Goal: Transaction & Acquisition: Purchase product/service

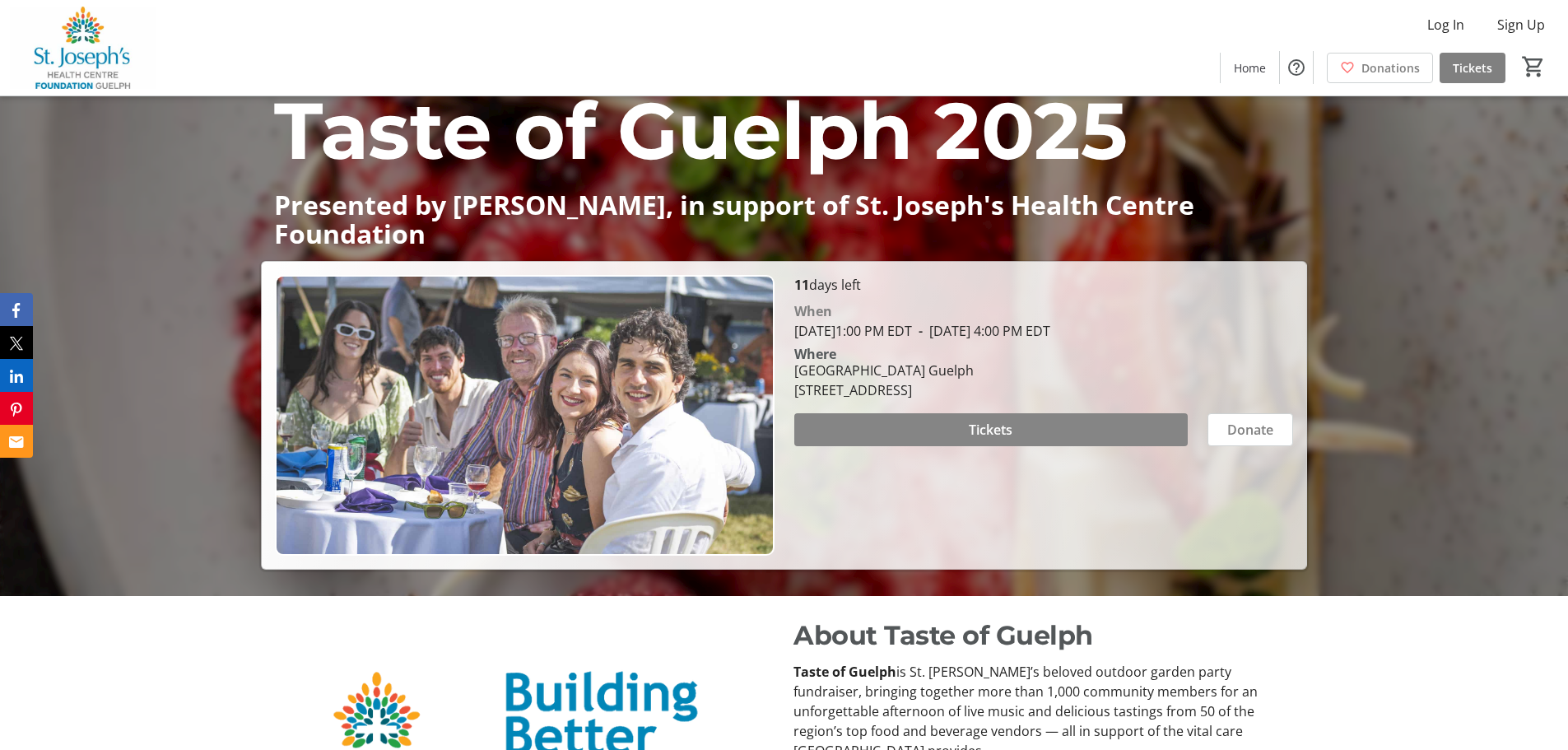
scroll to position [164, 0]
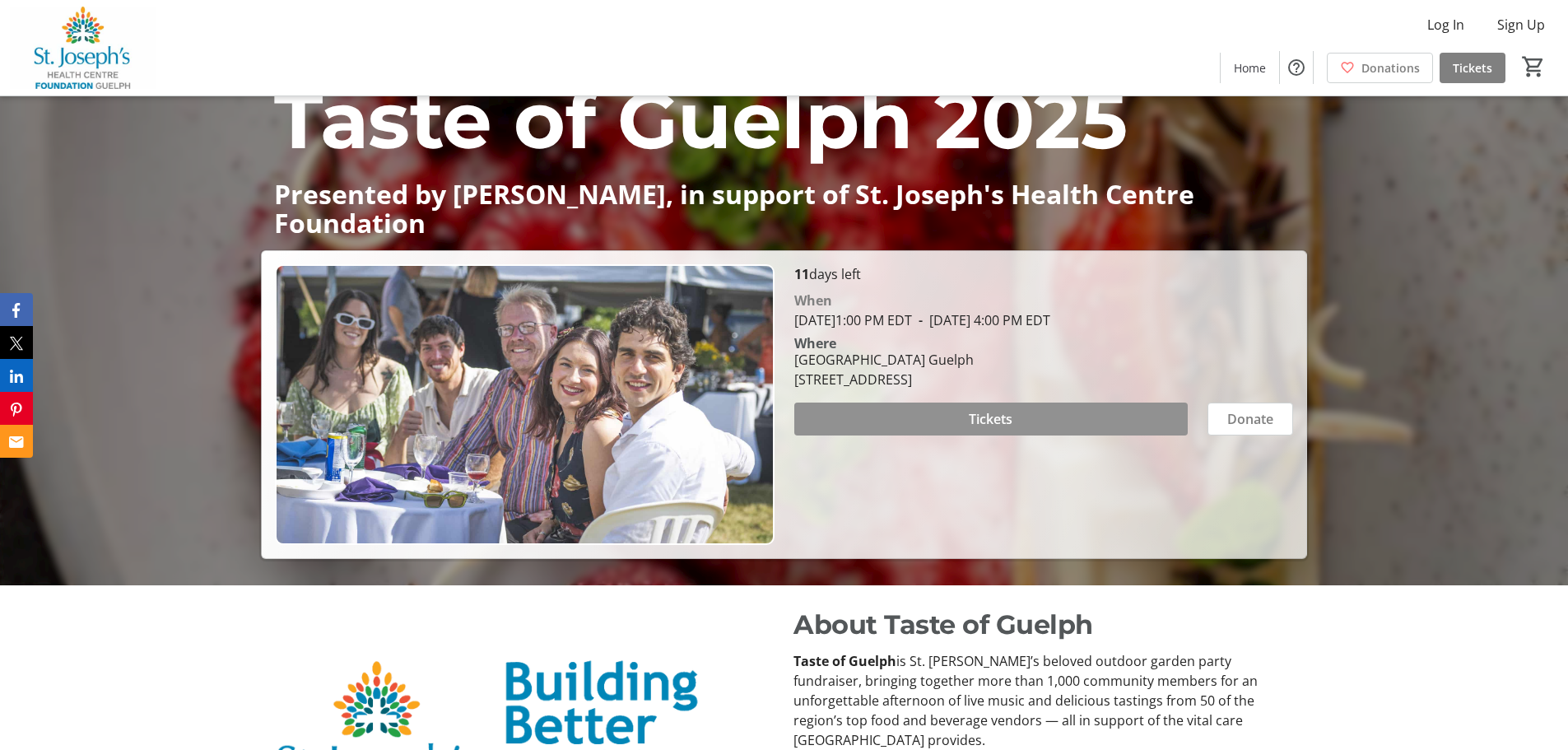
click at [991, 416] on span "Tickets" at bounding box center [990, 419] width 44 height 20
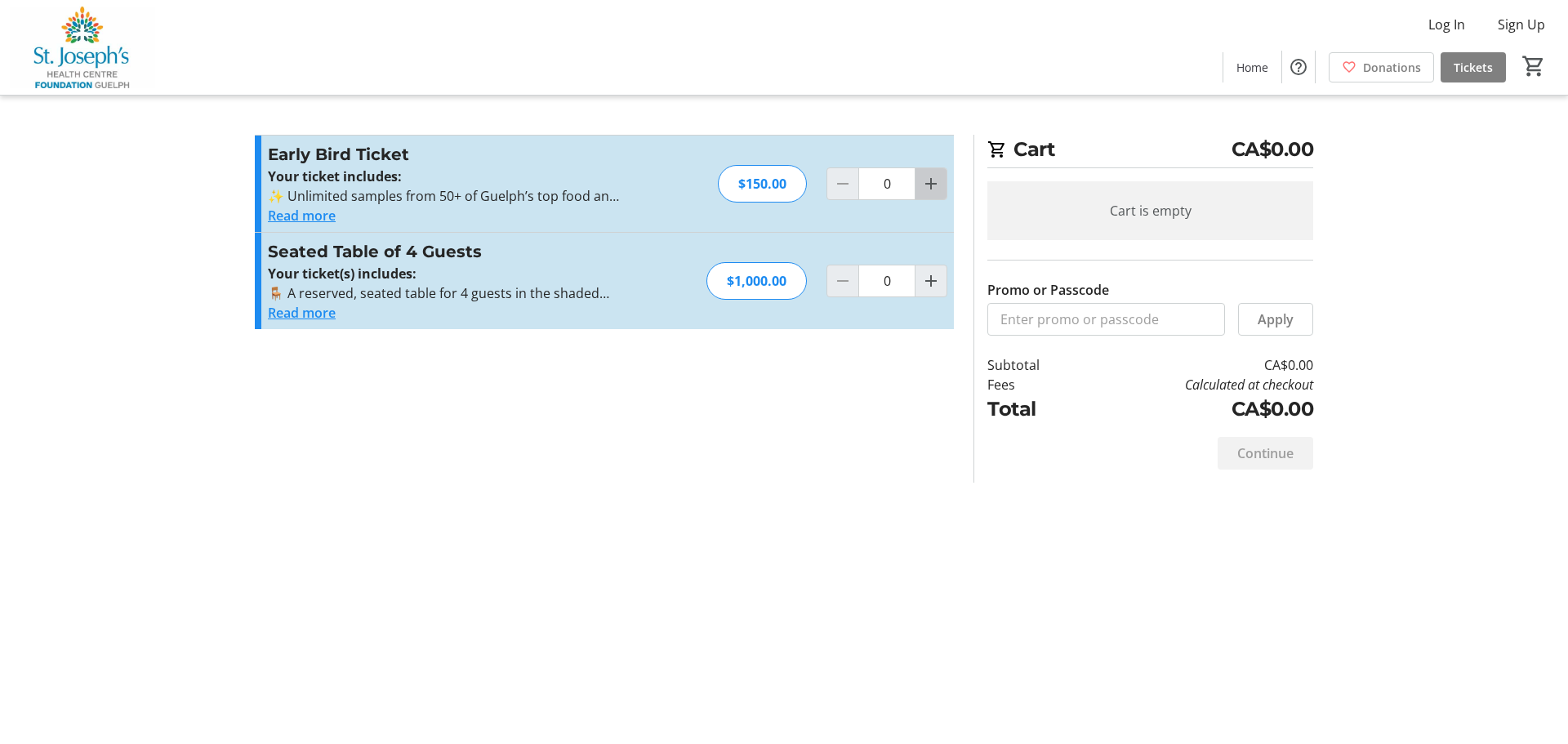
click at [924, 181] on mat-icon "Increment by one" at bounding box center [931, 183] width 19 height 19
type input "2"
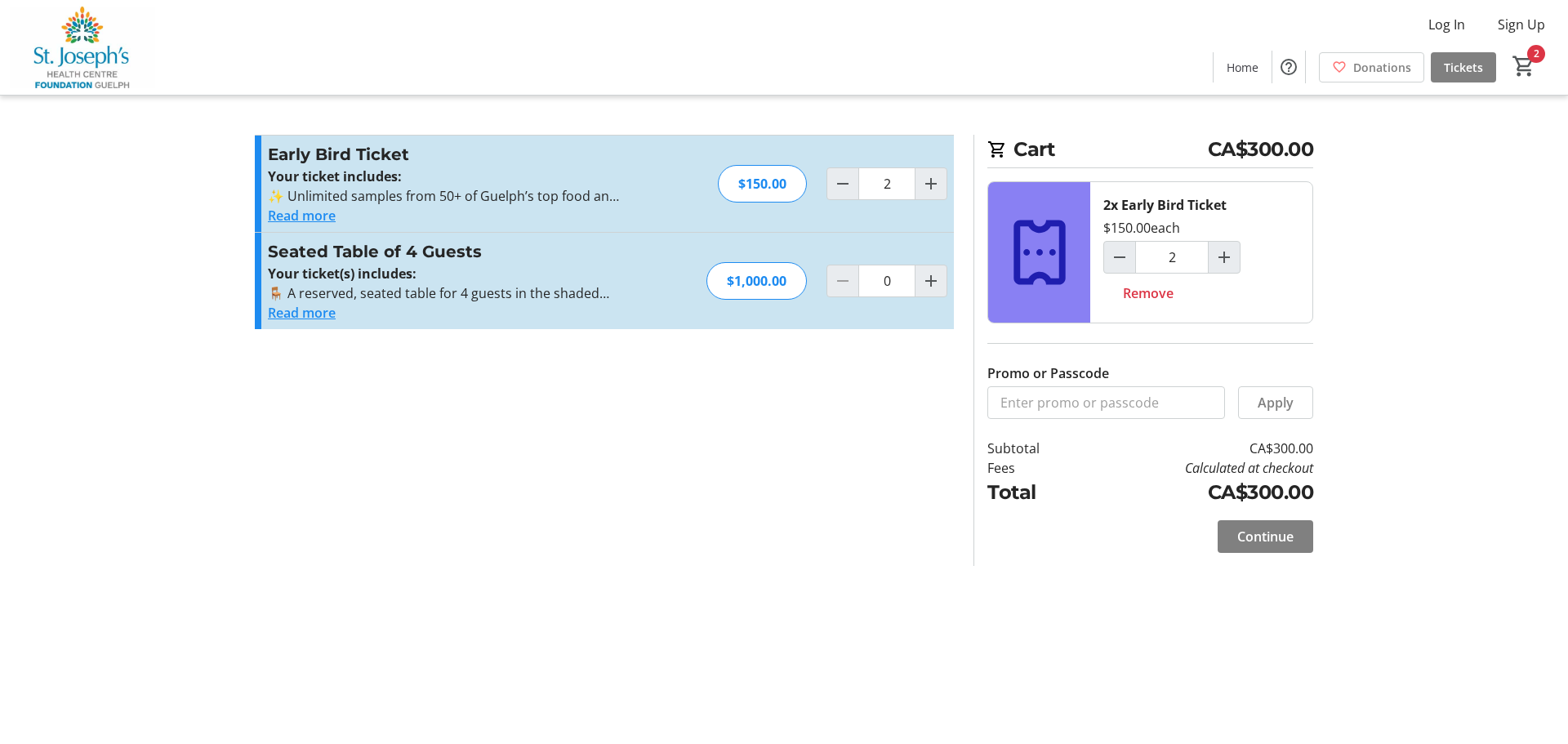
click at [326, 224] on button "Read more" at bounding box center [302, 215] width 68 height 19
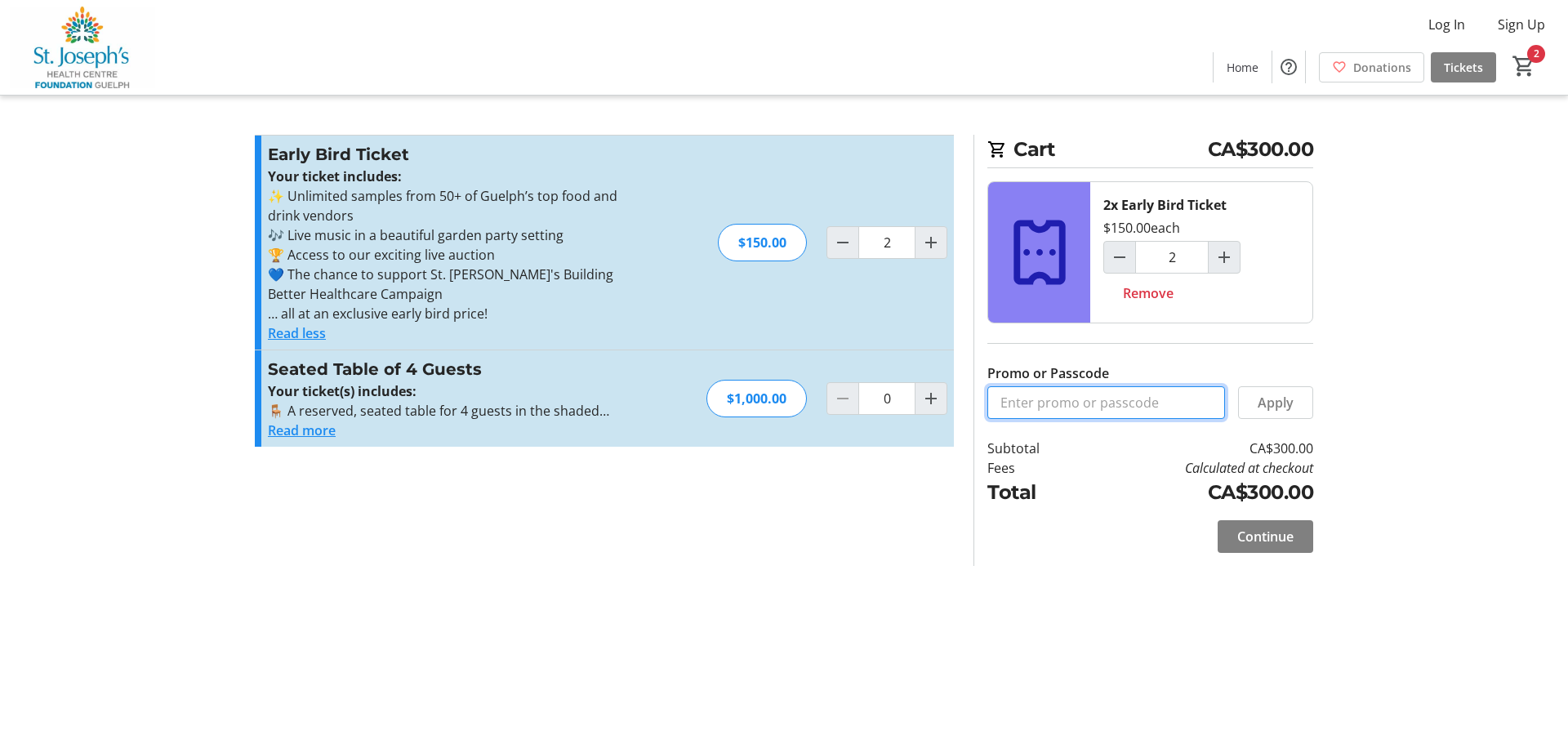
click at [1074, 408] on input "Promo or Passcode" at bounding box center [1105, 403] width 238 height 33
type input "S"
drag, startPoint x: 1039, startPoint y: 407, endPoint x: 965, endPoint y: 402, distance: 74.2
click at [965, 402] on section "Cart CA$300.00 2x Early Bird Ticket $150.00 each 2 Remove Promo or Passcode S A…" at bounding box center [1143, 350] width 360 height 432
click at [1285, 540] on span "Continue" at bounding box center [1265, 536] width 56 height 19
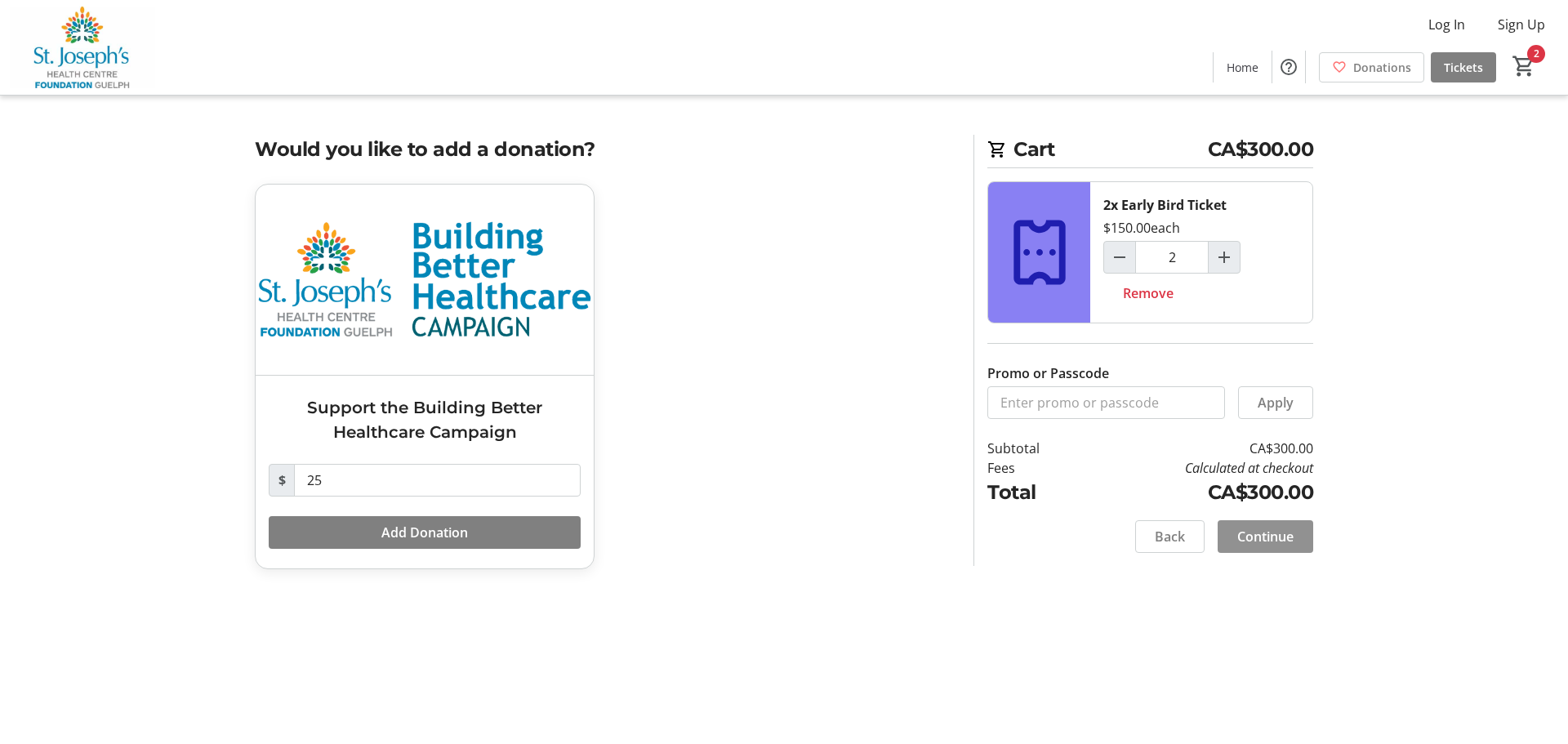
click at [1312, 537] on span at bounding box center [1265, 536] width 96 height 39
select select "CA"
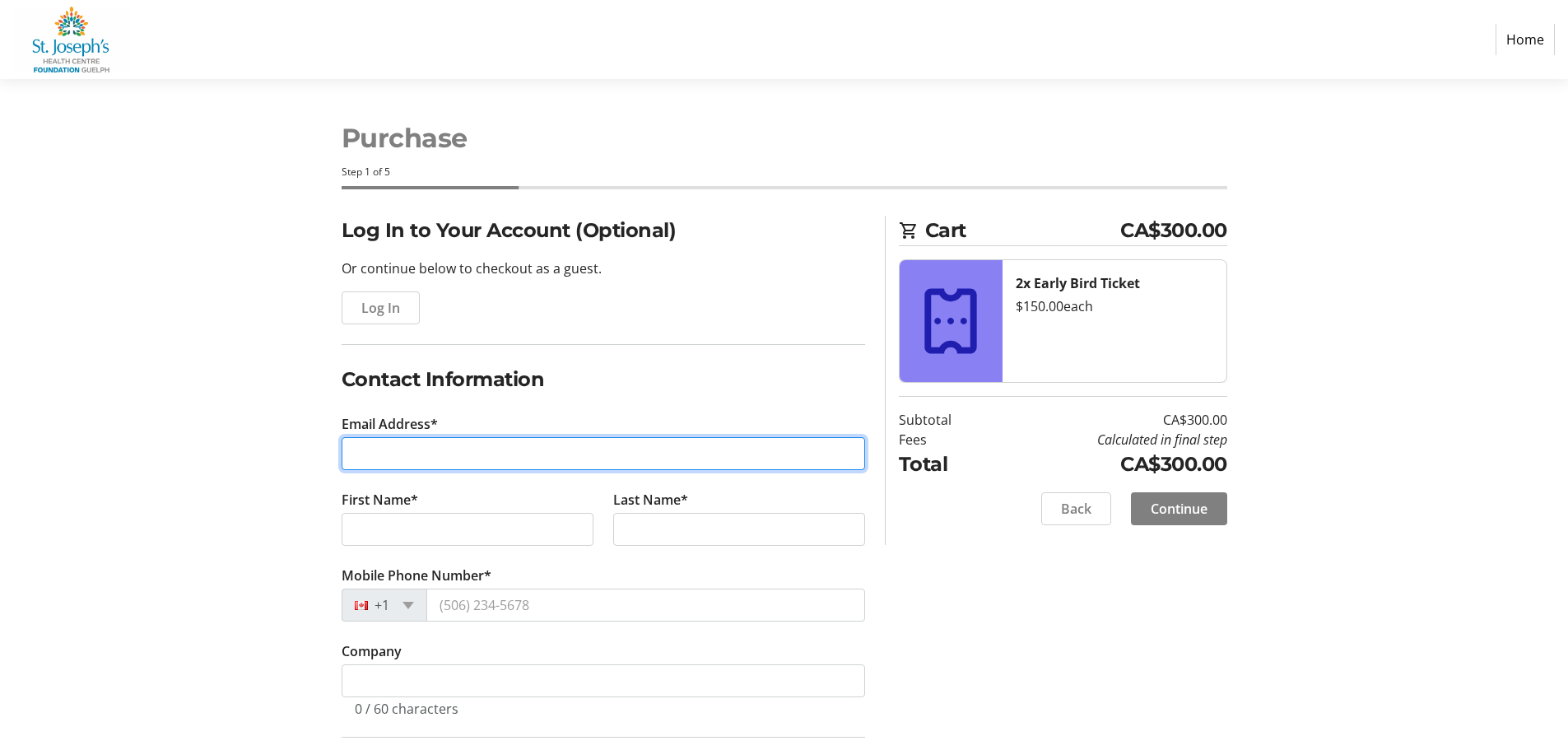
click at [580, 444] on input "Email Address*" at bounding box center [604, 454] width 524 height 33
type input "[EMAIL_ADDRESS][DOMAIN_NAME]"
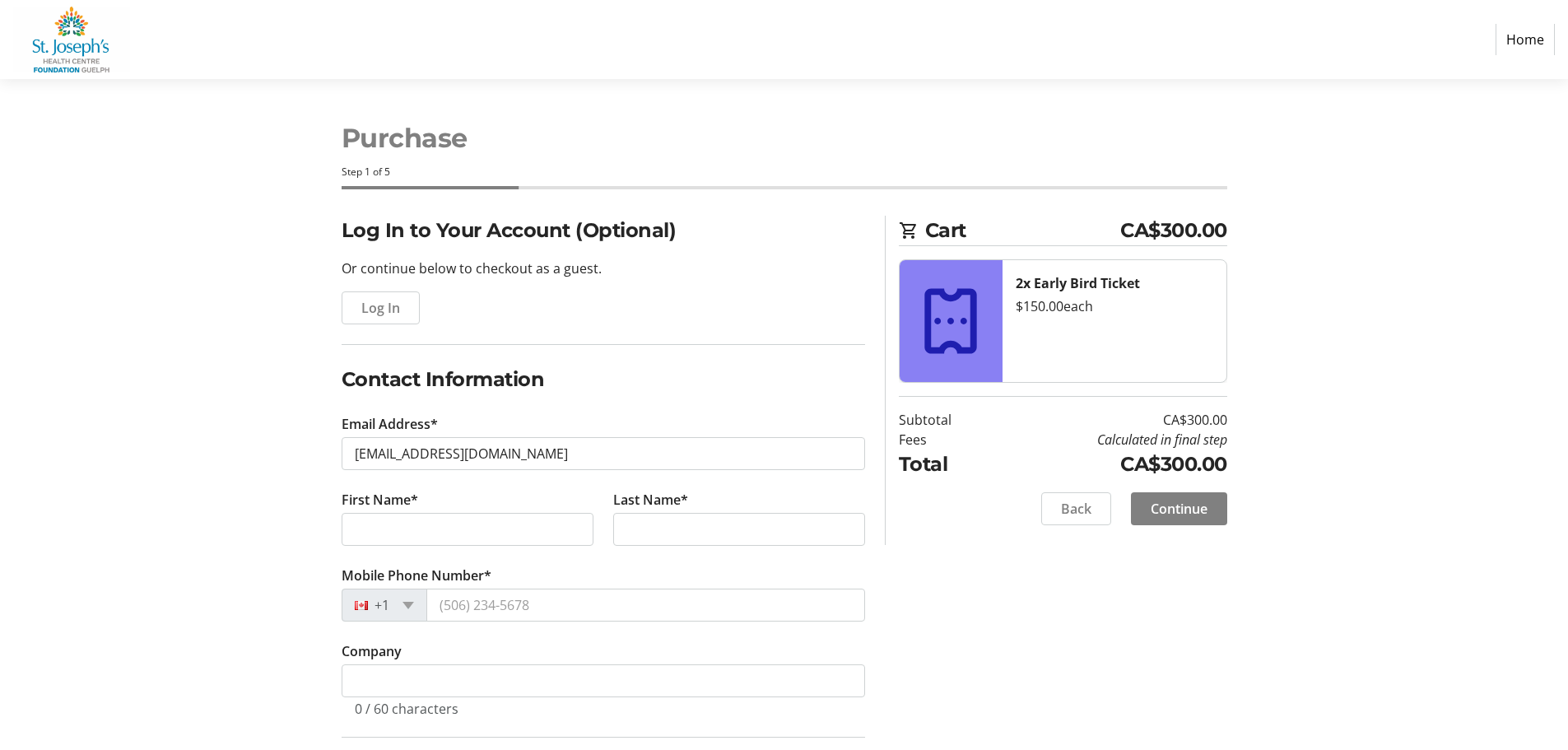
click at [550, 508] on tr-form-field "First Name*" at bounding box center [467, 527] width 272 height 75
click at [525, 526] on input "First Name*" at bounding box center [468, 530] width 252 height 33
type input "[PERSON_NAME]"
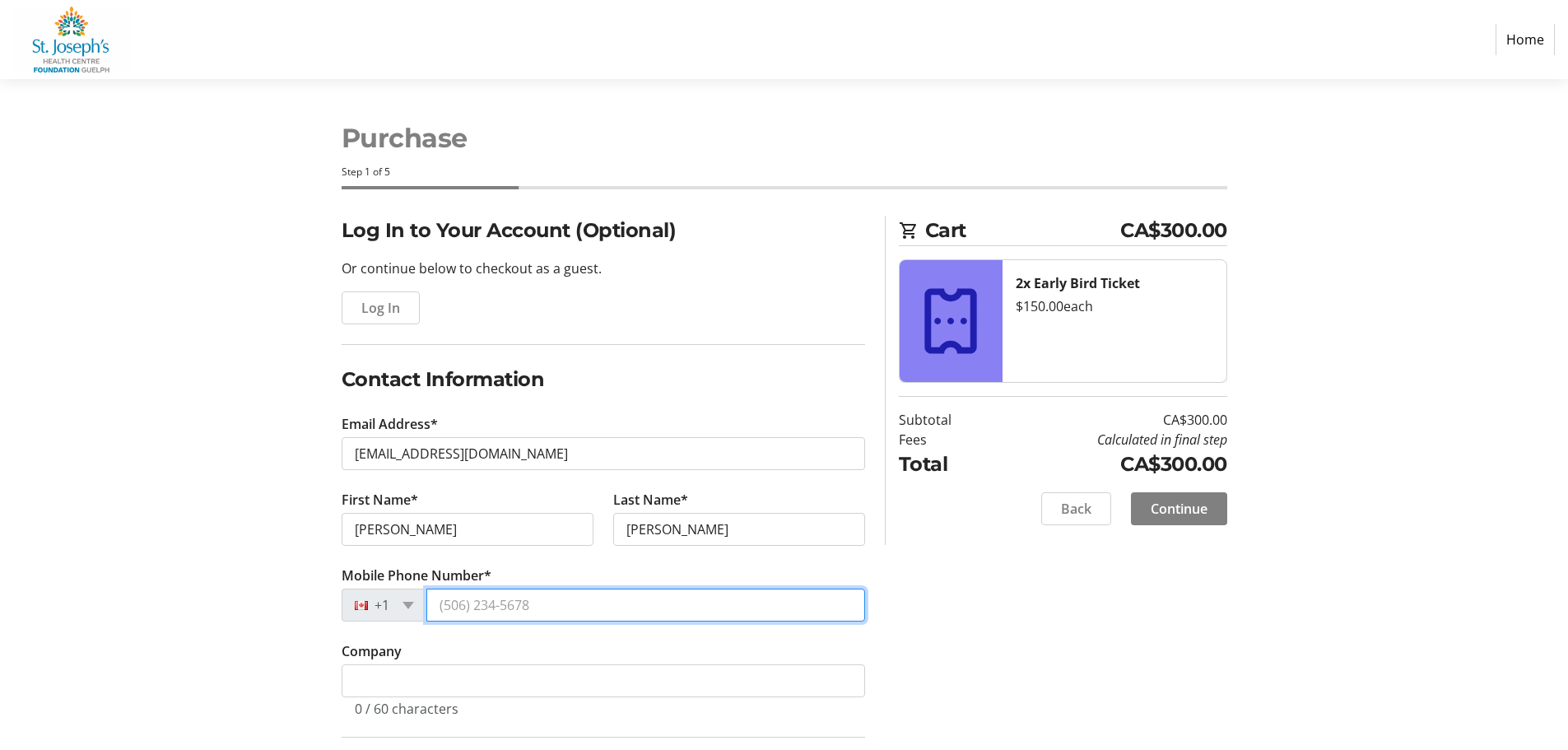
click at [478, 599] on input "Mobile Phone Number*" at bounding box center [645, 605] width 439 height 33
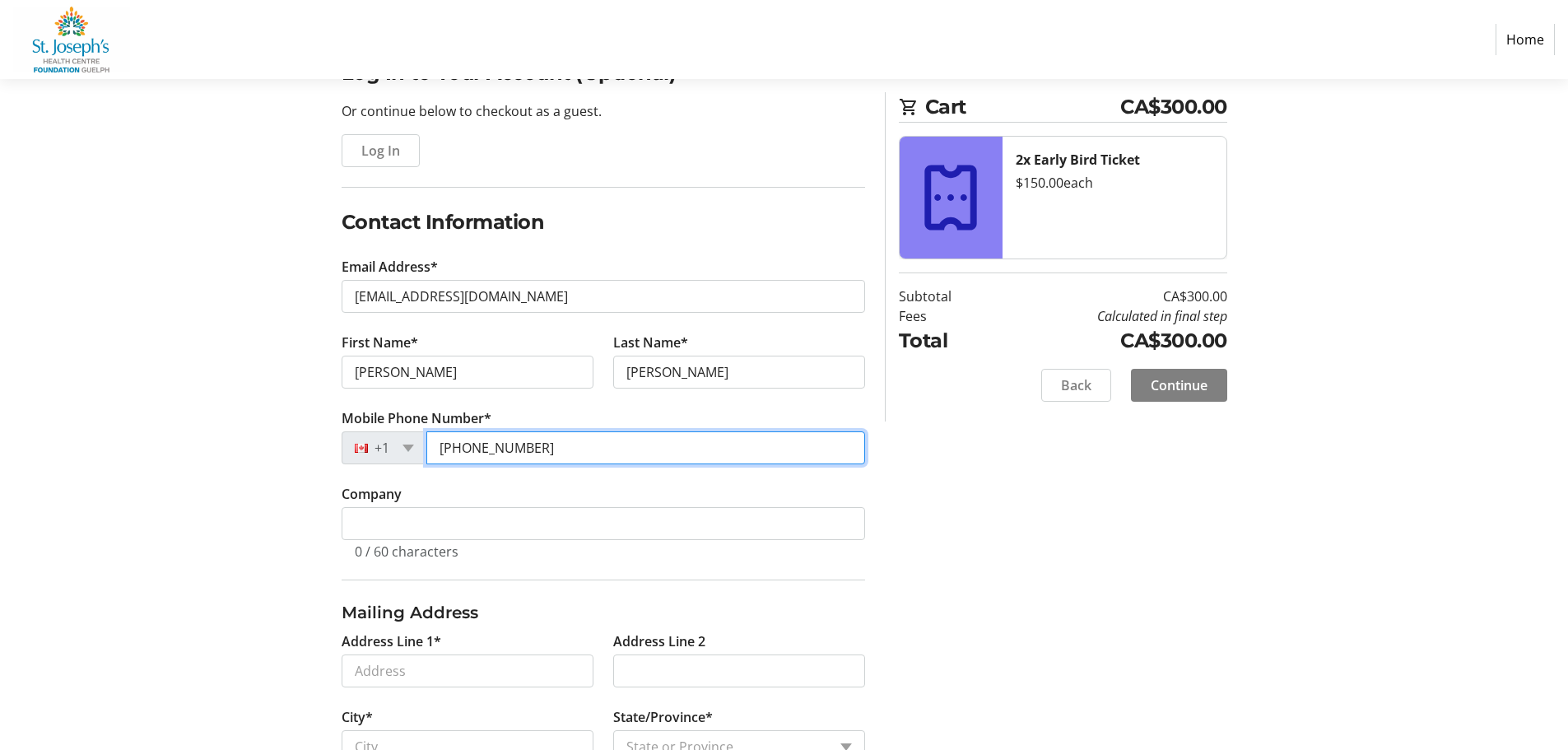
scroll to position [164, 0]
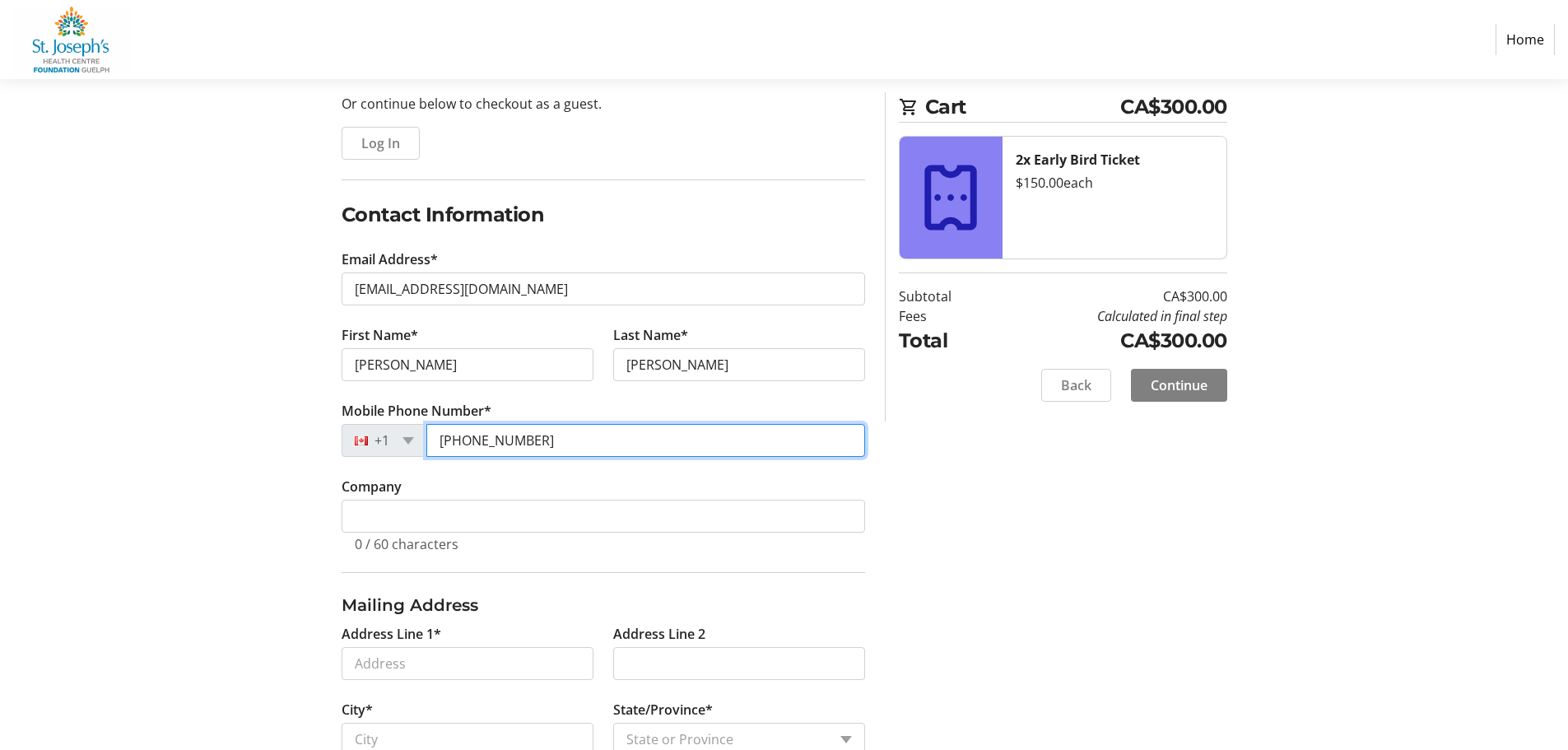
type input "[PHONE_NUMBER]"
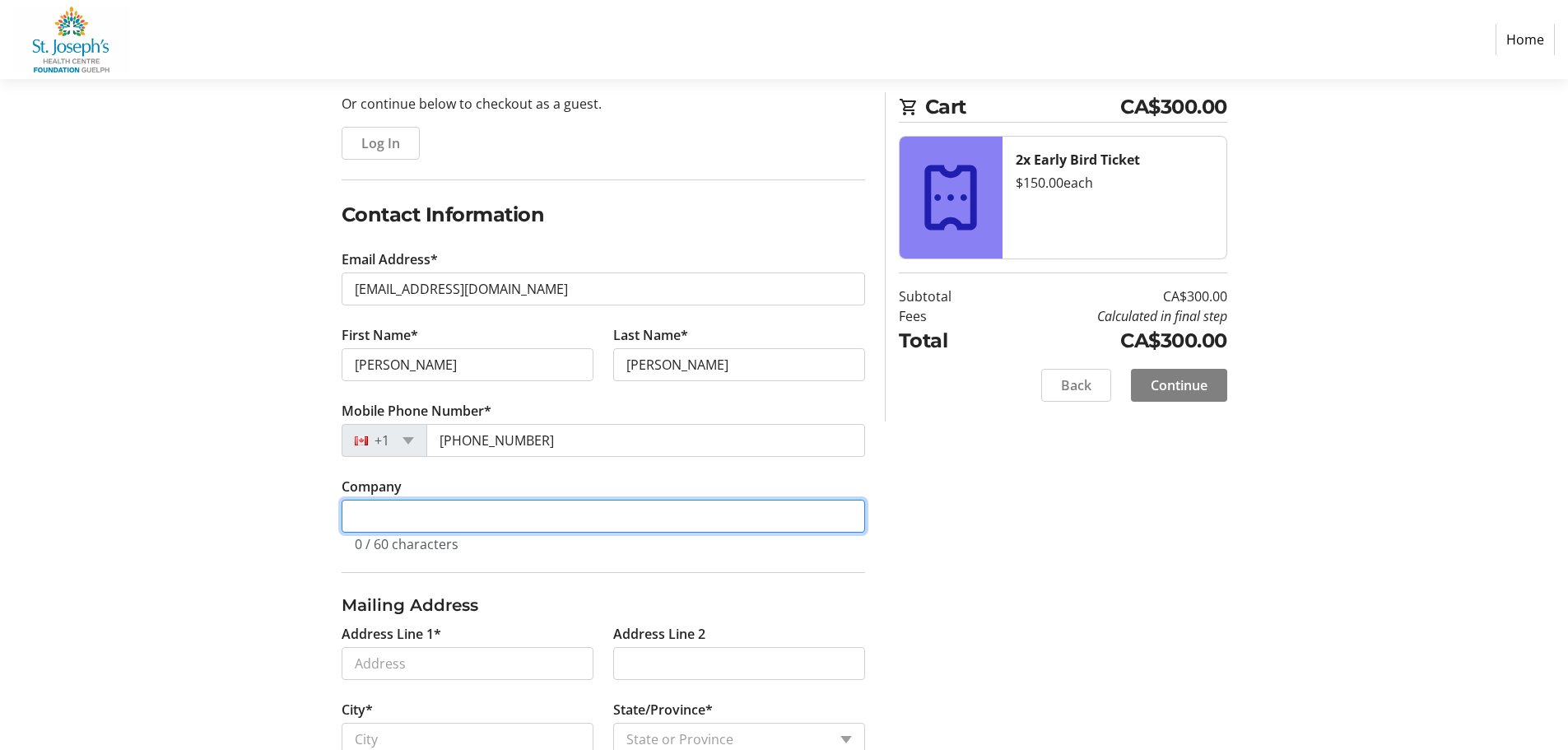
click at [484, 519] on input "Company" at bounding box center [604, 516] width 524 height 33
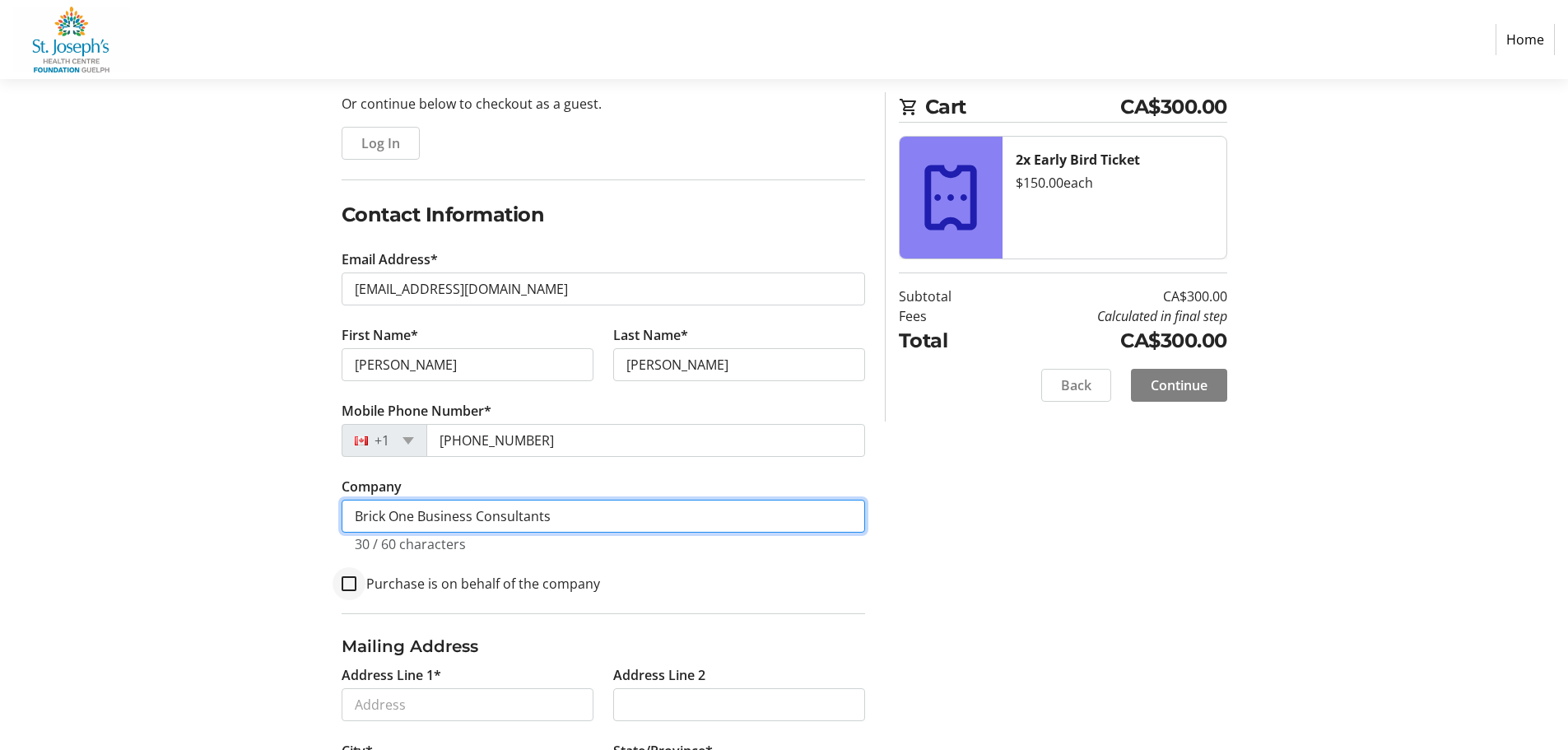
type input "Brick One Business Consultants"
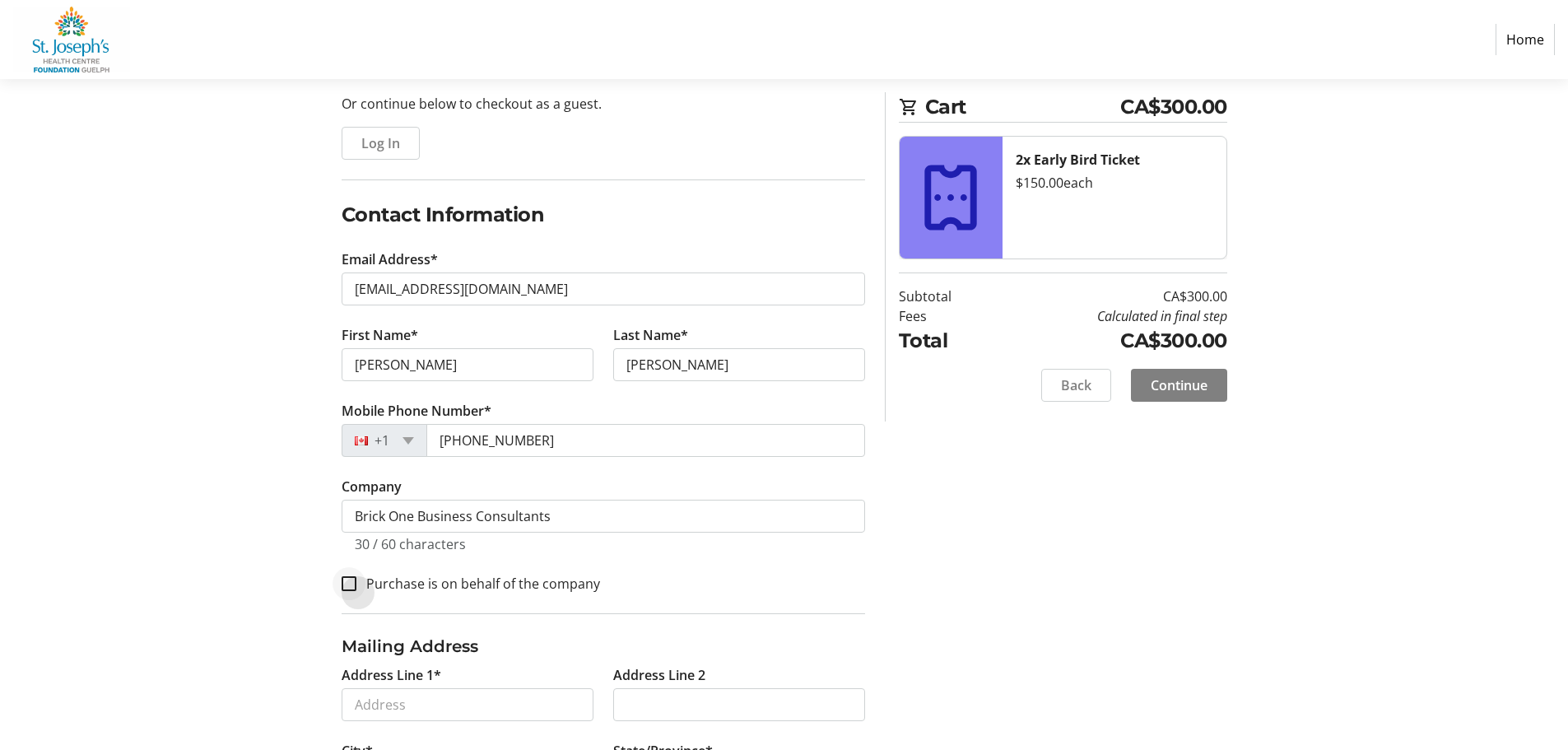
click at [358, 585] on div at bounding box center [349, 584] width 39 height 39
checkbox input "true"
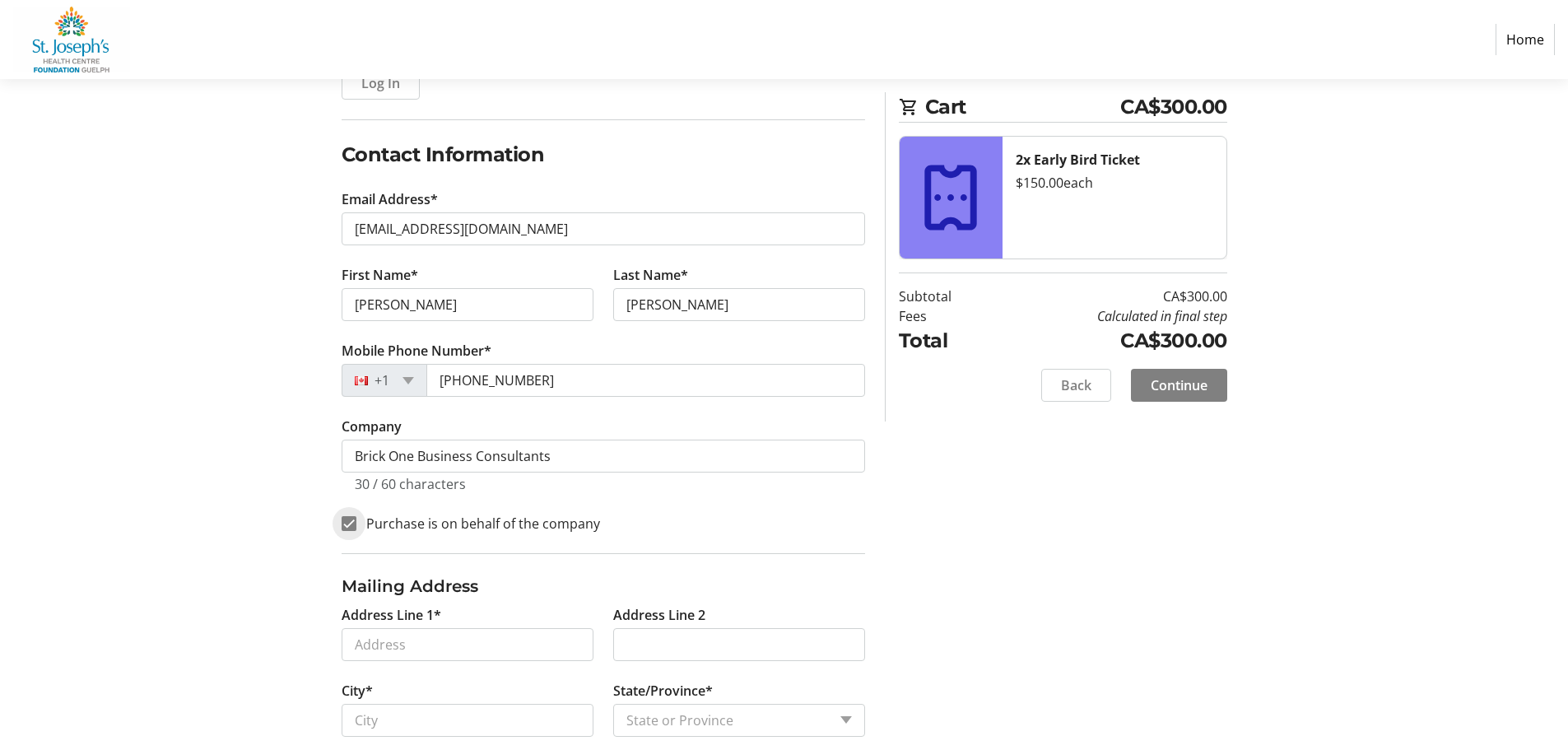
scroll to position [327, 0]
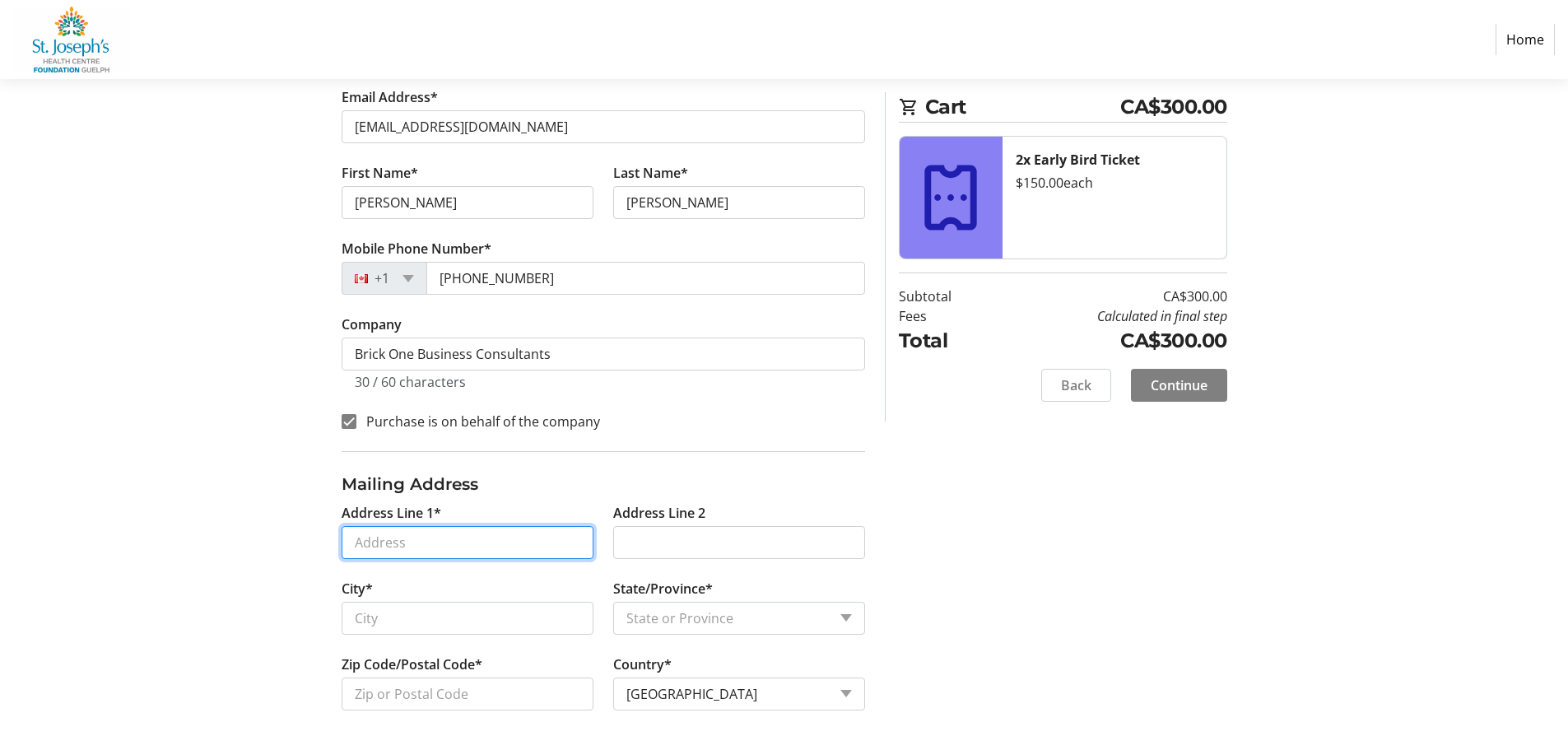
click at [479, 542] on input "Address Line 1*" at bounding box center [468, 543] width 252 height 33
type input "[STREET_ADDRESS]"
type input "Guelph"
select select "ON"
type input "N1E 3B1"
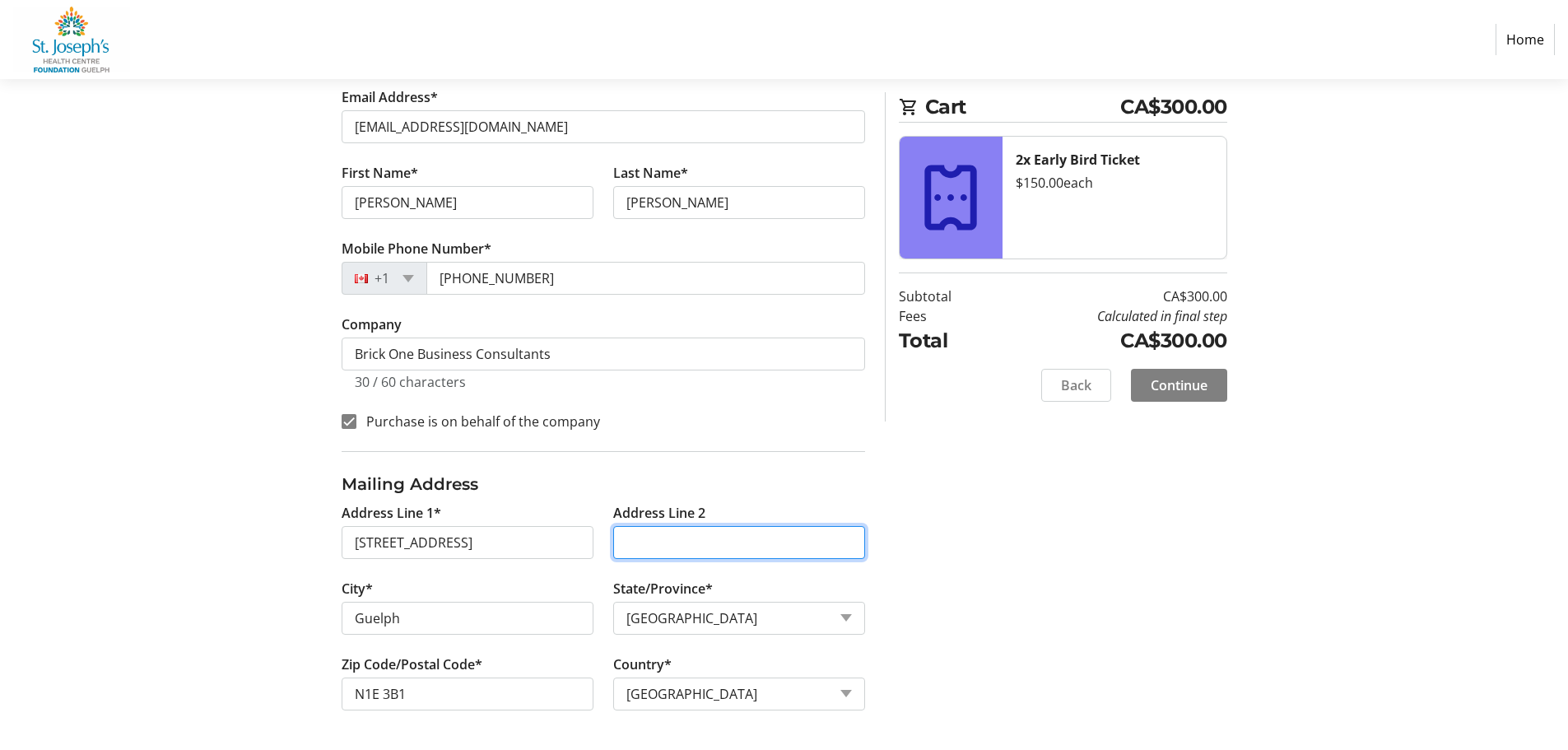
click at [691, 538] on input "Address Line 2" at bounding box center [739, 543] width 252 height 33
type input "322"
click at [1010, 557] on div "Log In to Your Account (Optional) Or continue below to checkout as a guest. Log…" at bounding box center [785, 319] width 1087 height 861
click at [1176, 389] on span "Continue" at bounding box center [1179, 385] width 57 height 20
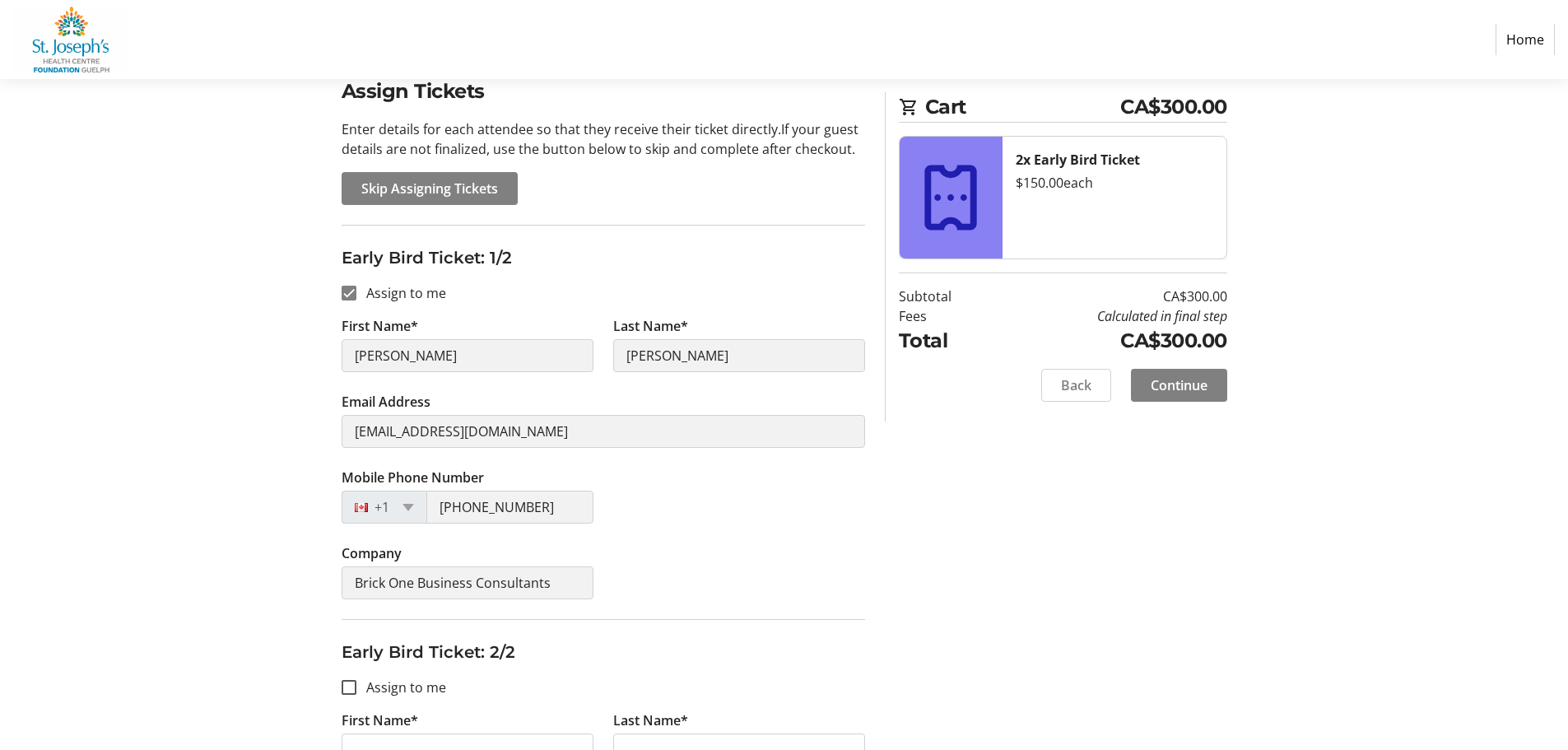
scroll to position [330, 0]
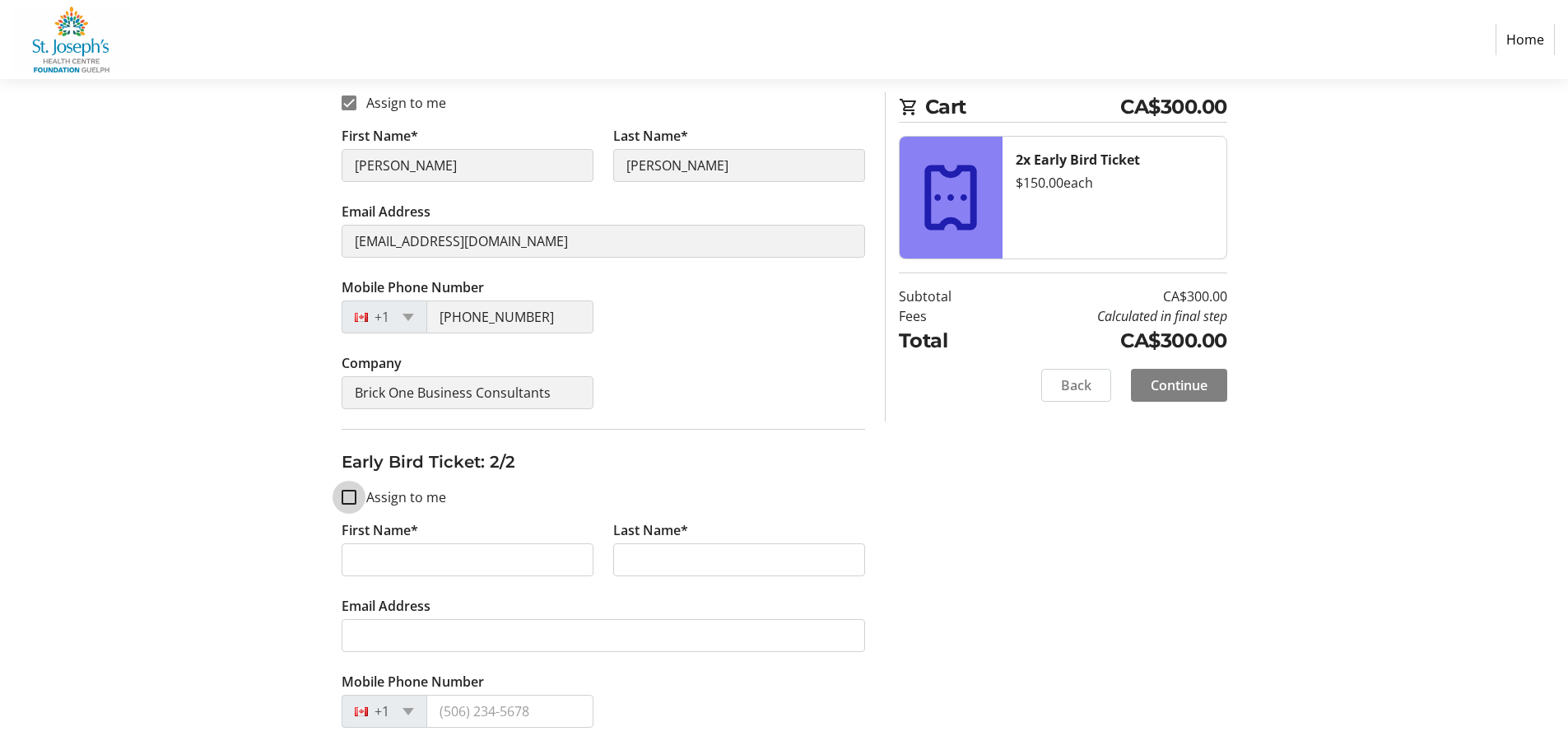
click at [349, 496] on input "Assign to me" at bounding box center [349, 497] width 15 height 15
checkbox input "true"
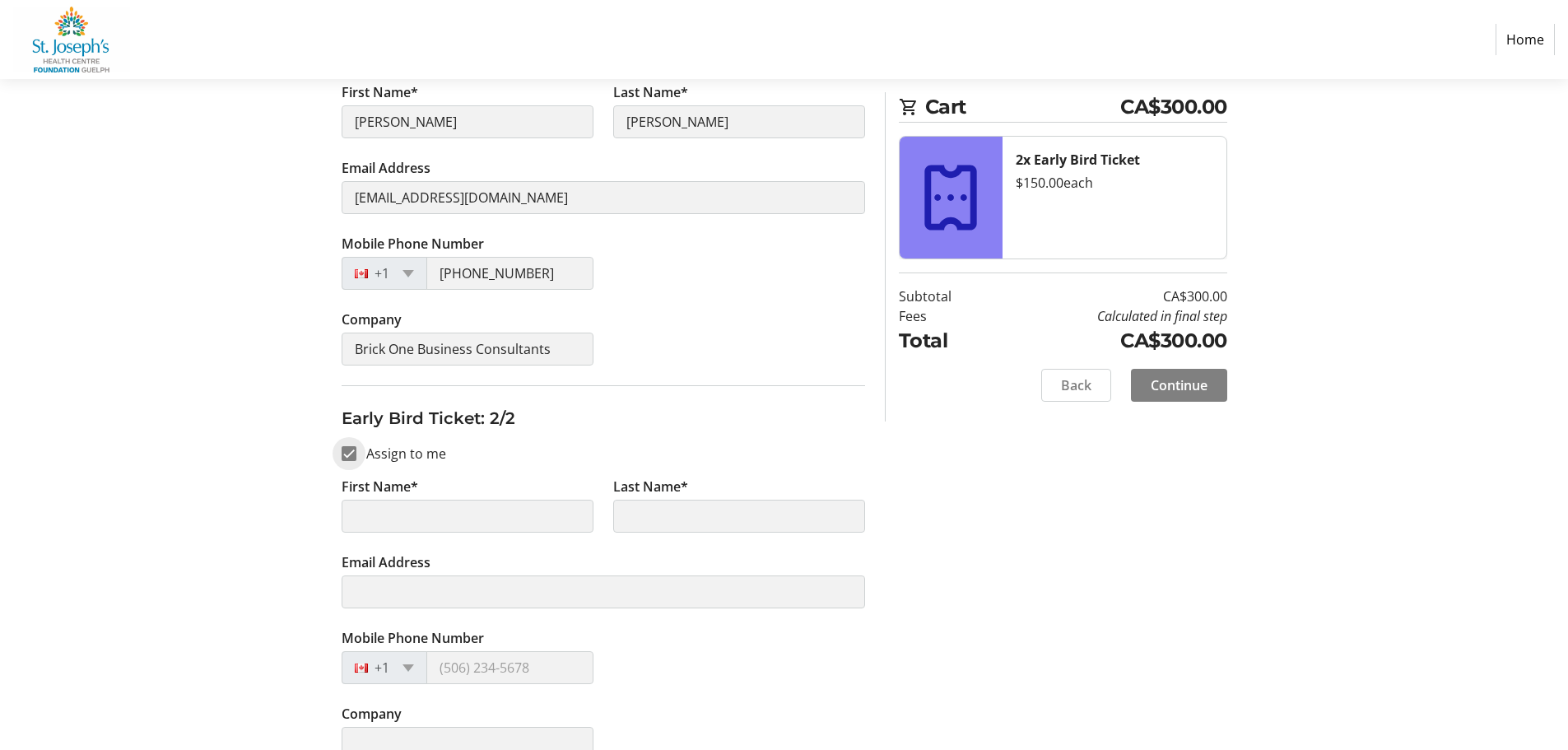
scroll to position [403, 0]
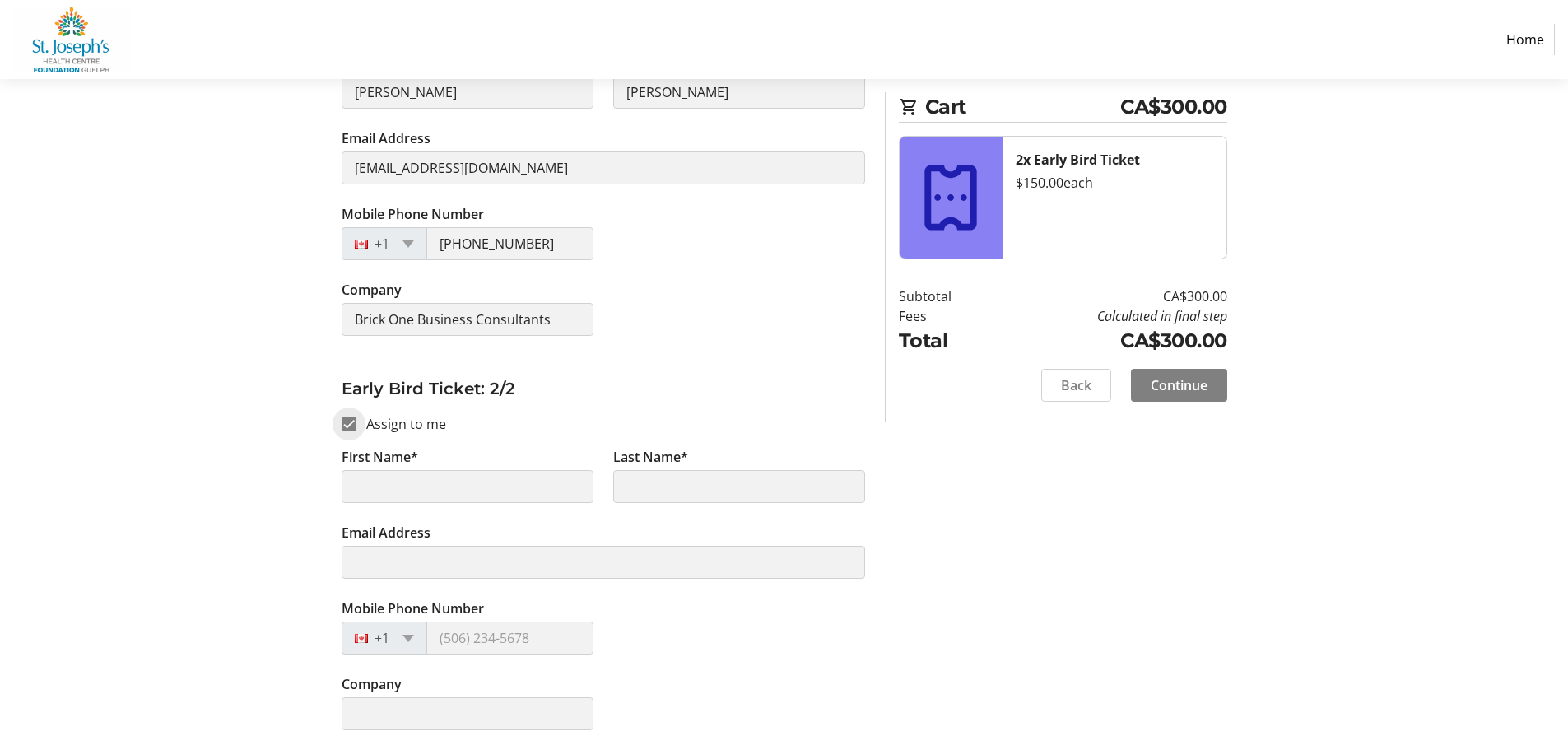
type input "[PERSON_NAME]"
type input "[EMAIL_ADDRESS][DOMAIN_NAME]"
type input "[PHONE_NUMBER]"
type input "Brick One Business Consultants"
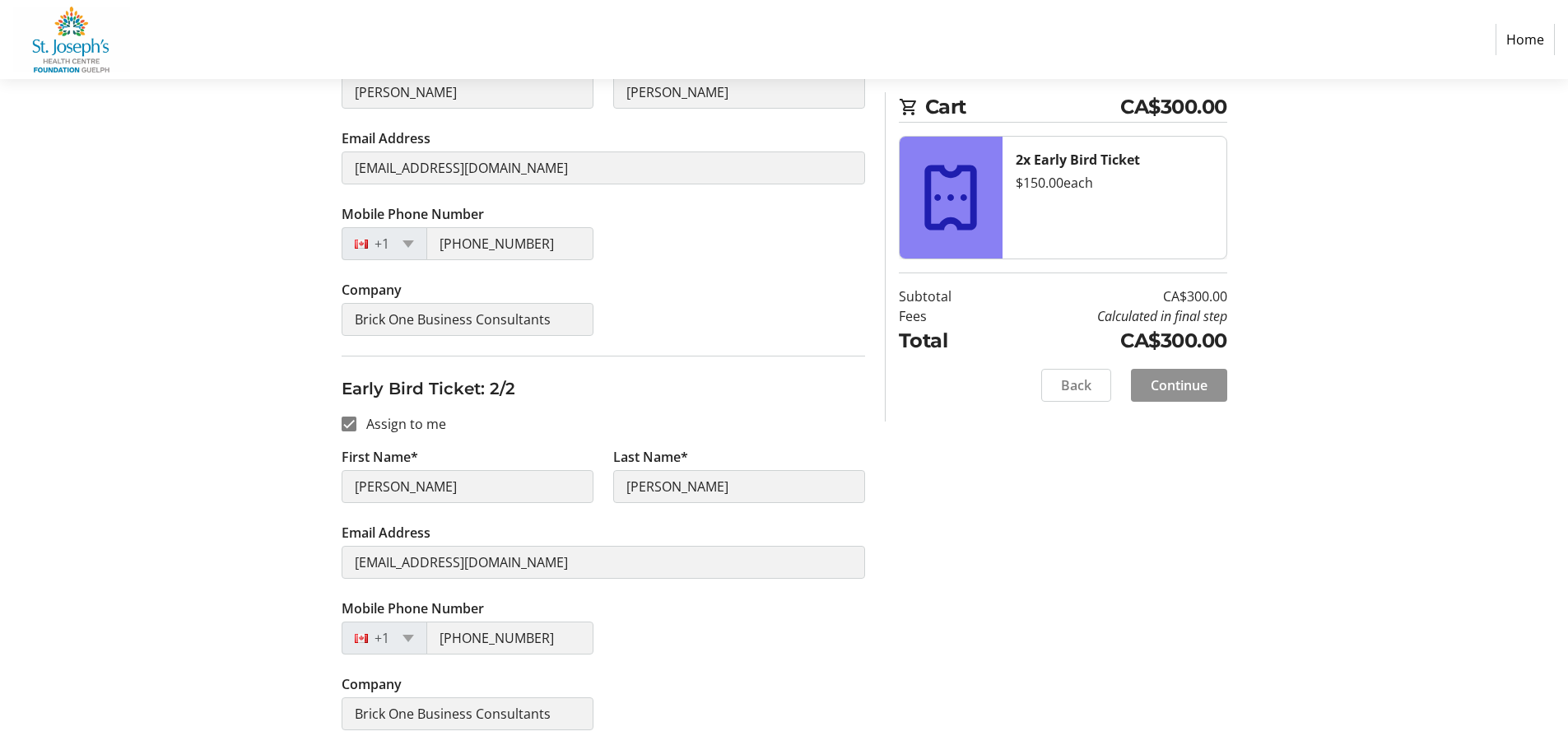
click at [1198, 383] on span "Continue" at bounding box center [1179, 385] width 57 height 20
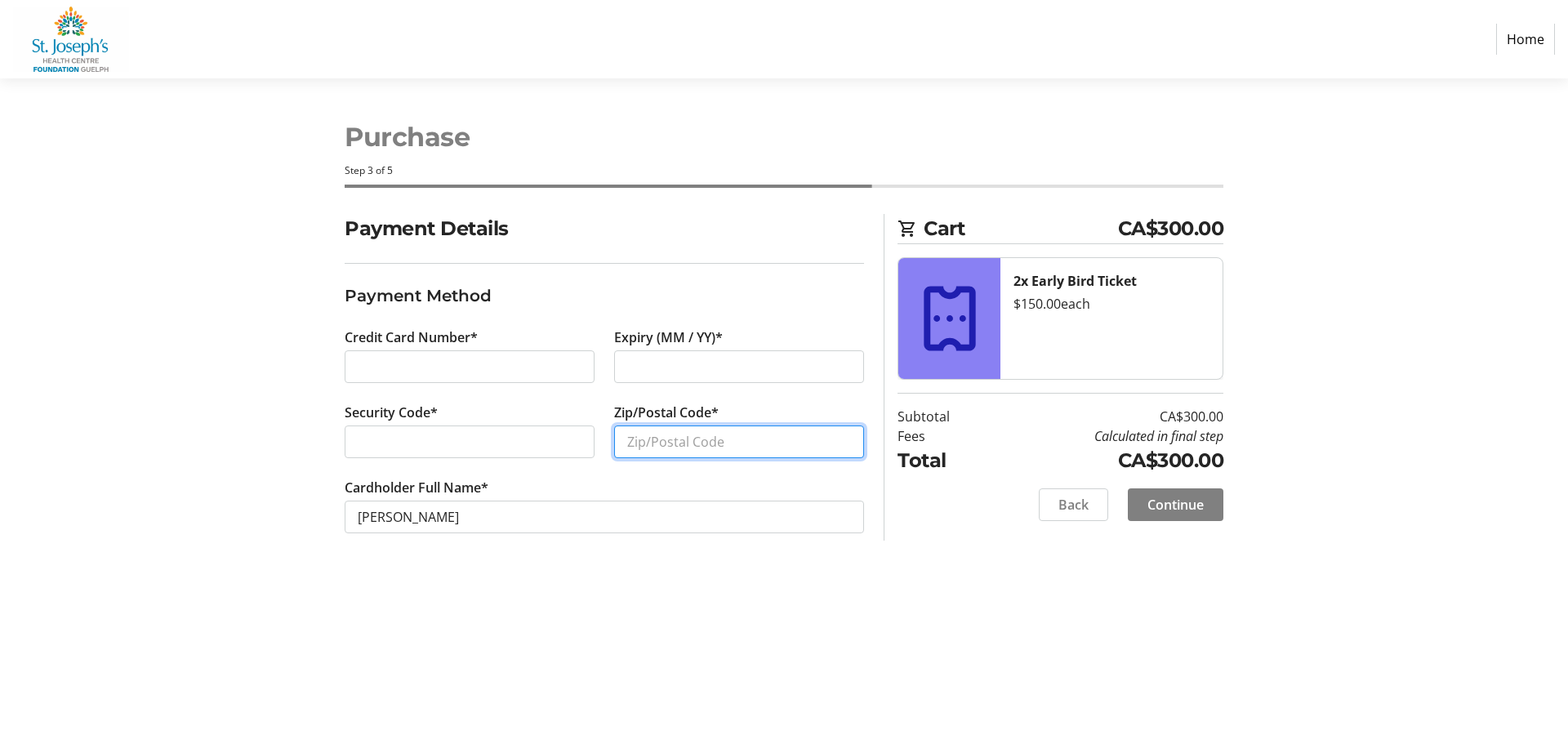
click at [656, 437] on input "Zip/Postal Code*" at bounding box center [739, 442] width 250 height 33
type input "N1E7K1"
click at [1194, 499] on span "Continue" at bounding box center [1175, 504] width 56 height 19
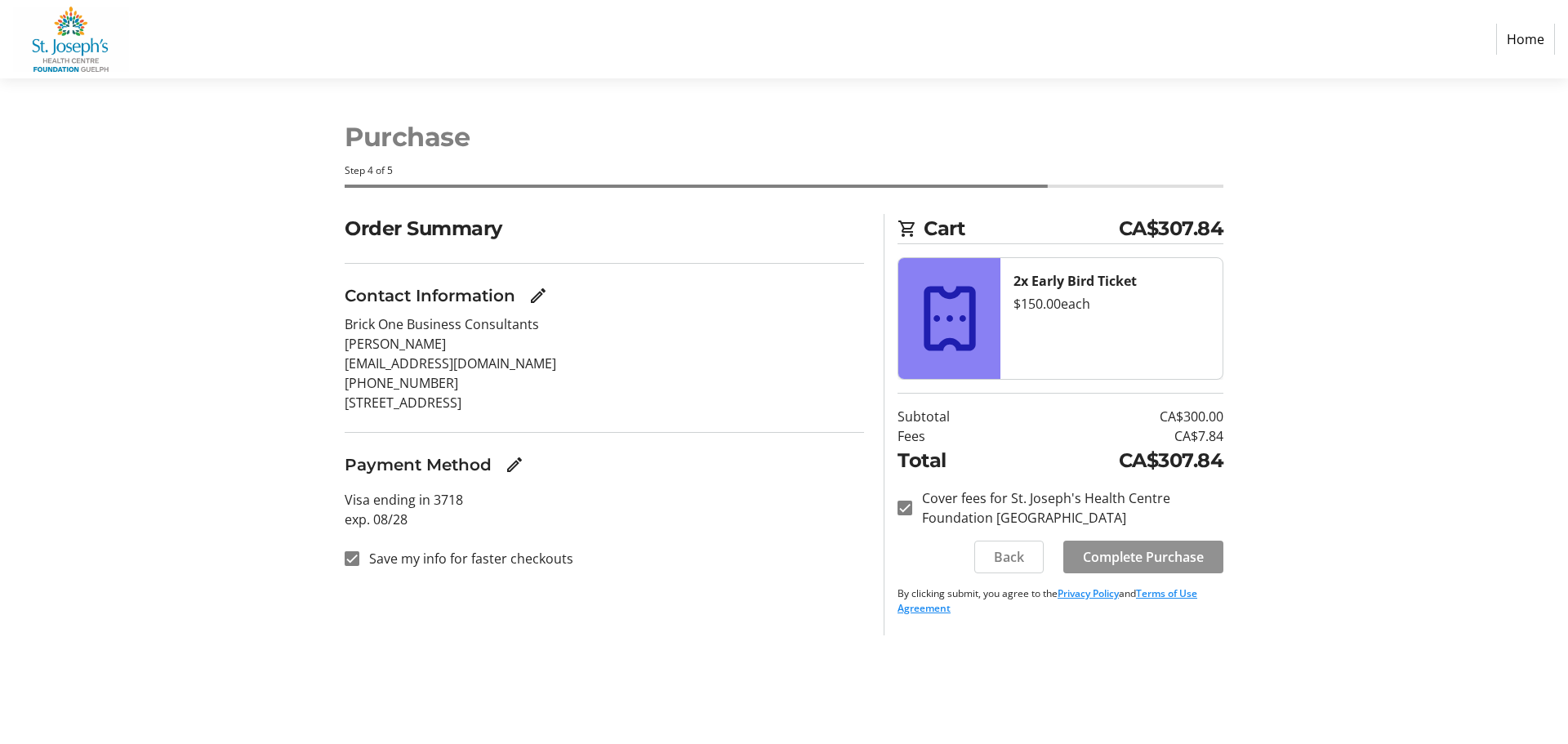
click at [1143, 558] on span "Complete Purchase" at bounding box center [1143, 557] width 121 height 19
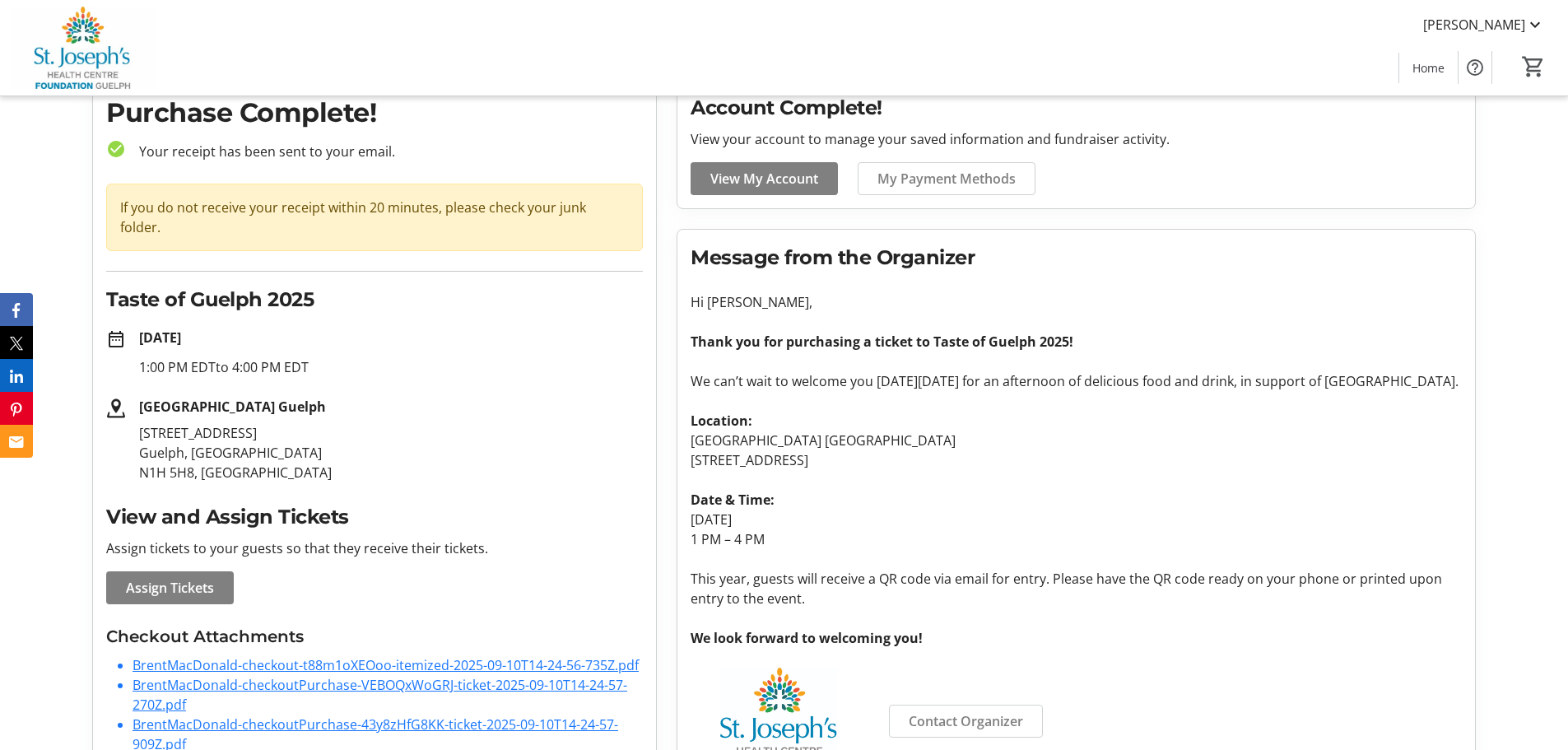
scroll to position [143, 0]
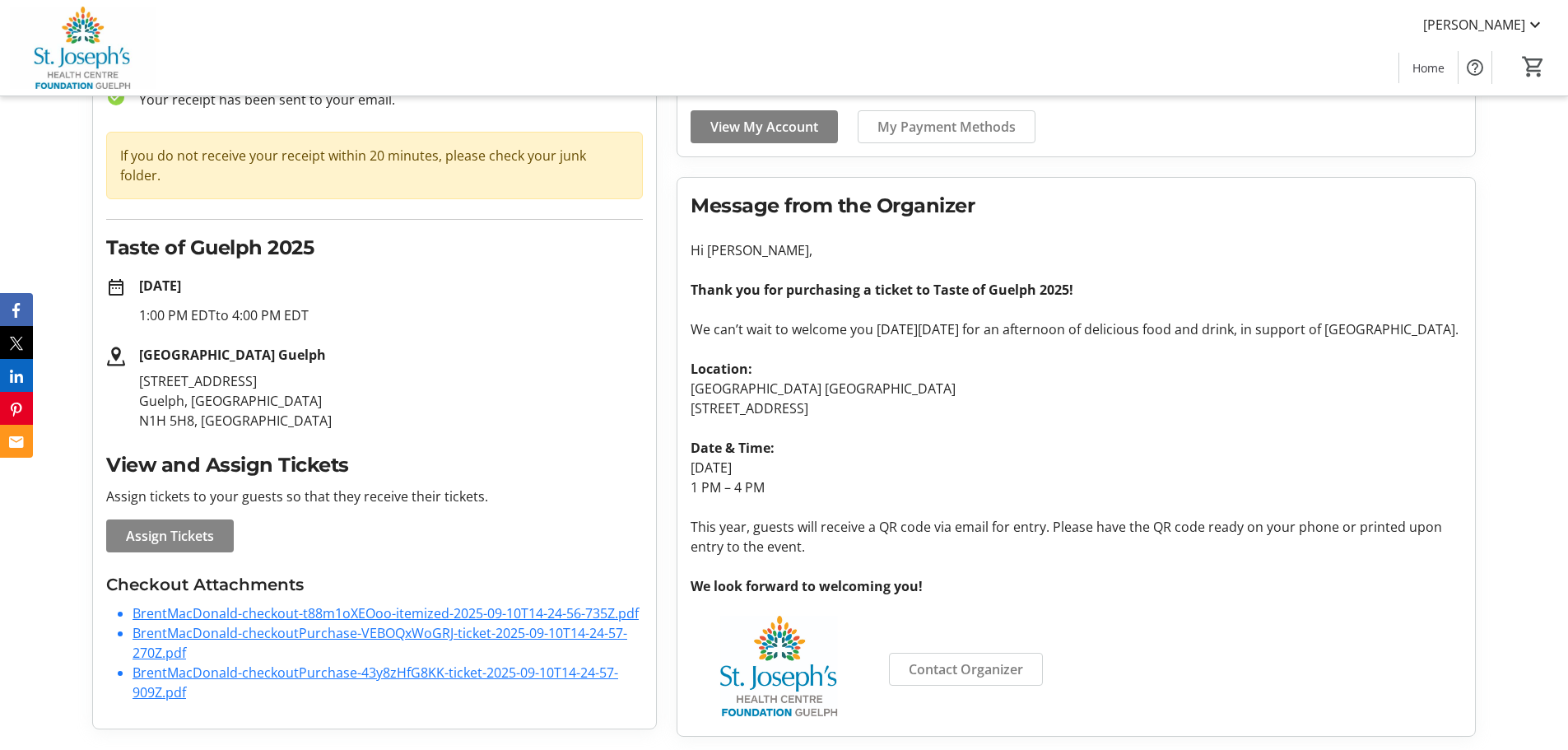
click at [209, 526] on span "Assign Tickets" at bounding box center [170, 536] width 88 height 20
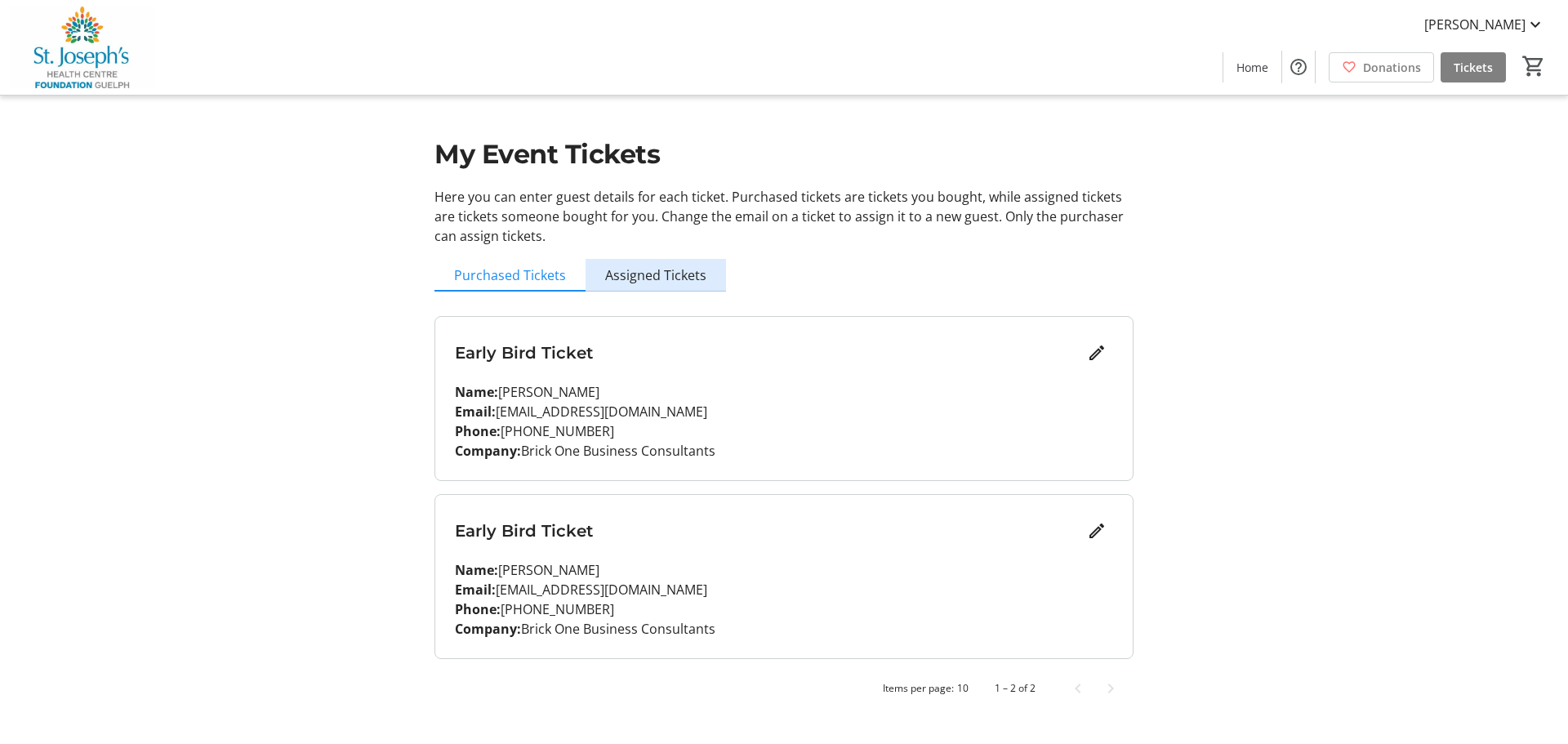
click at [664, 269] on span "Assigned Tickets" at bounding box center [656, 275] width 101 height 13
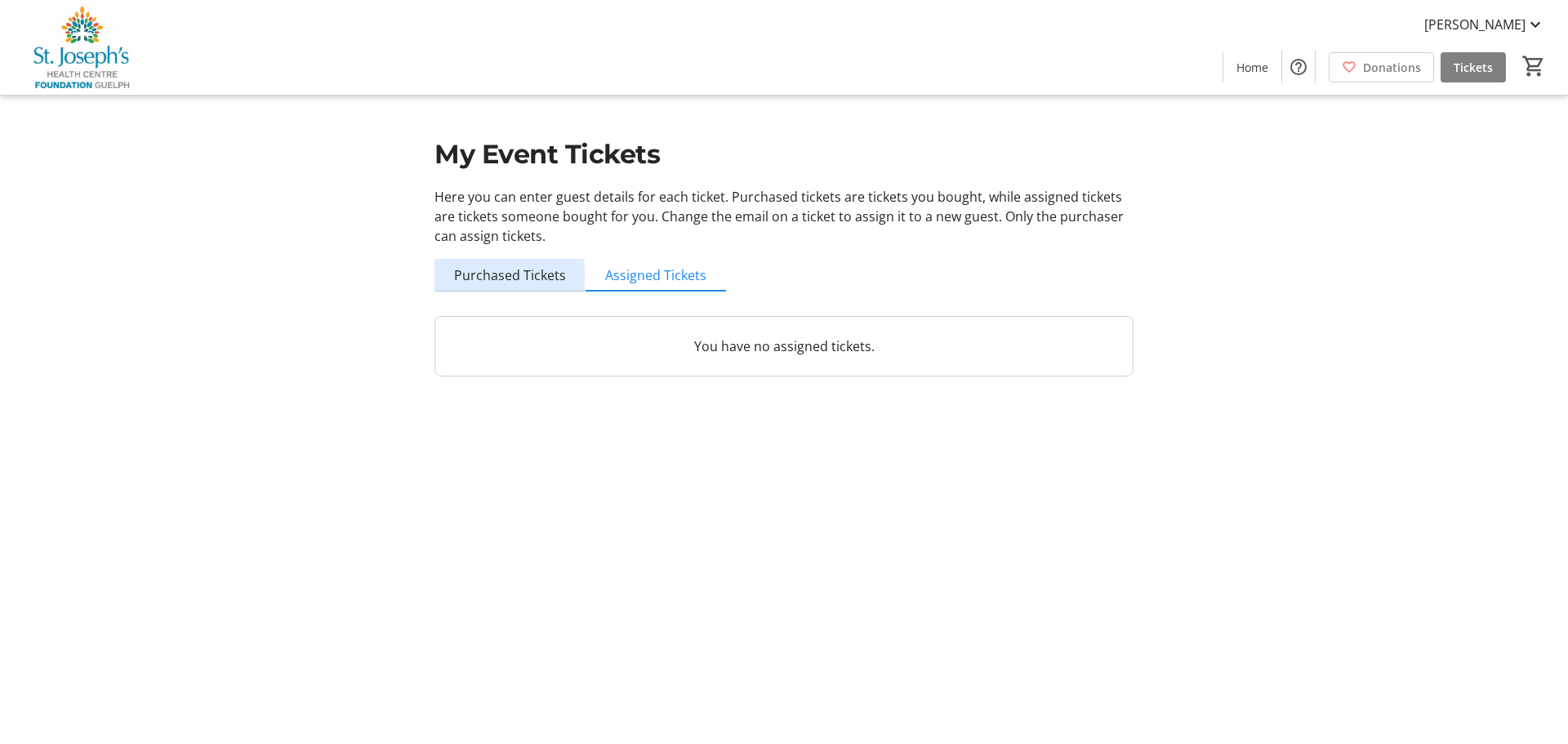
click at [492, 275] on span "Purchased Tickets" at bounding box center [509, 275] width 112 height 13
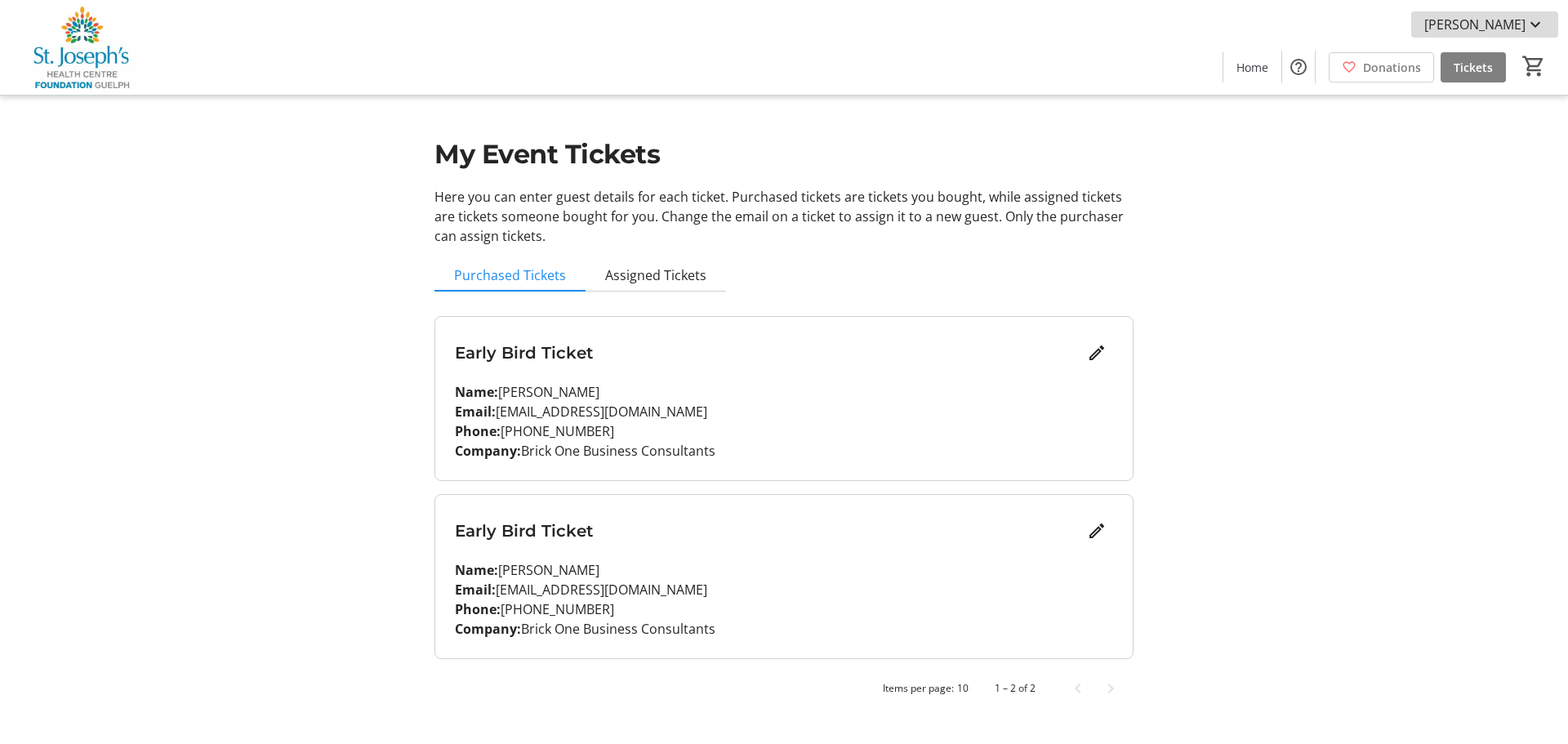
click at [1515, 28] on span "[PERSON_NAME]" at bounding box center [1475, 24] width 101 height 19
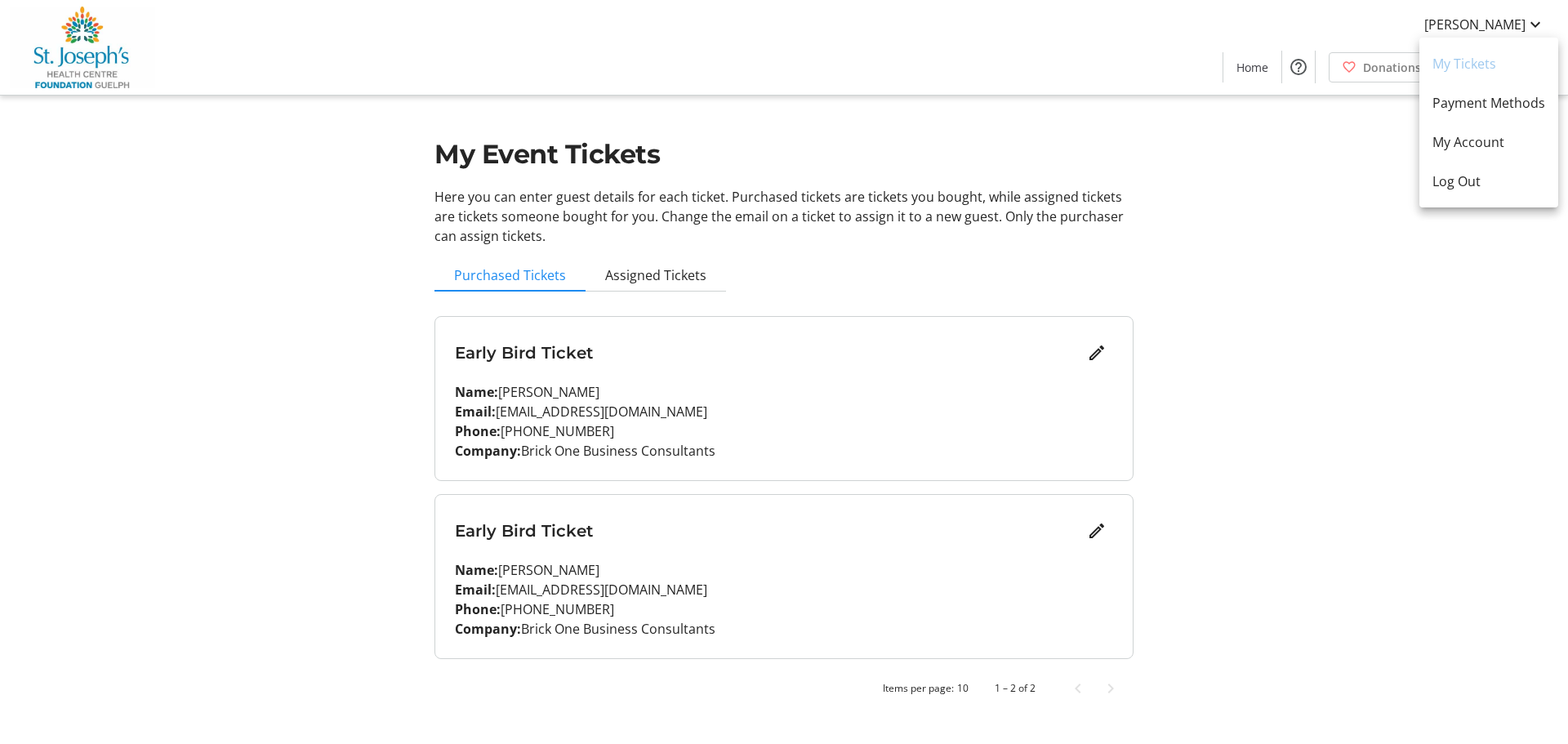
click at [1217, 189] on div at bounding box center [784, 372] width 1568 height 744
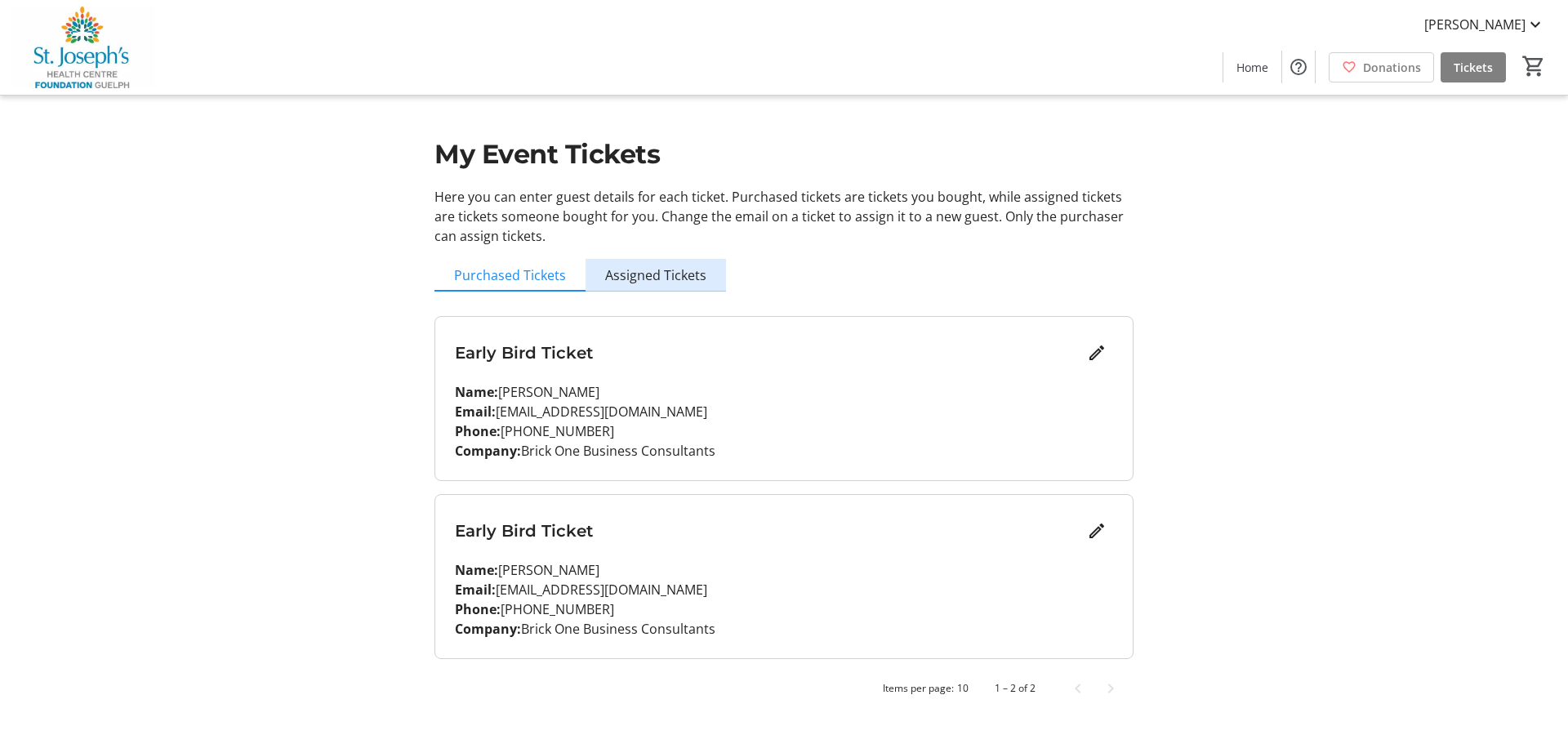
click at [673, 284] on span "Assigned Tickets" at bounding box center [656, 275] width 101 height 33
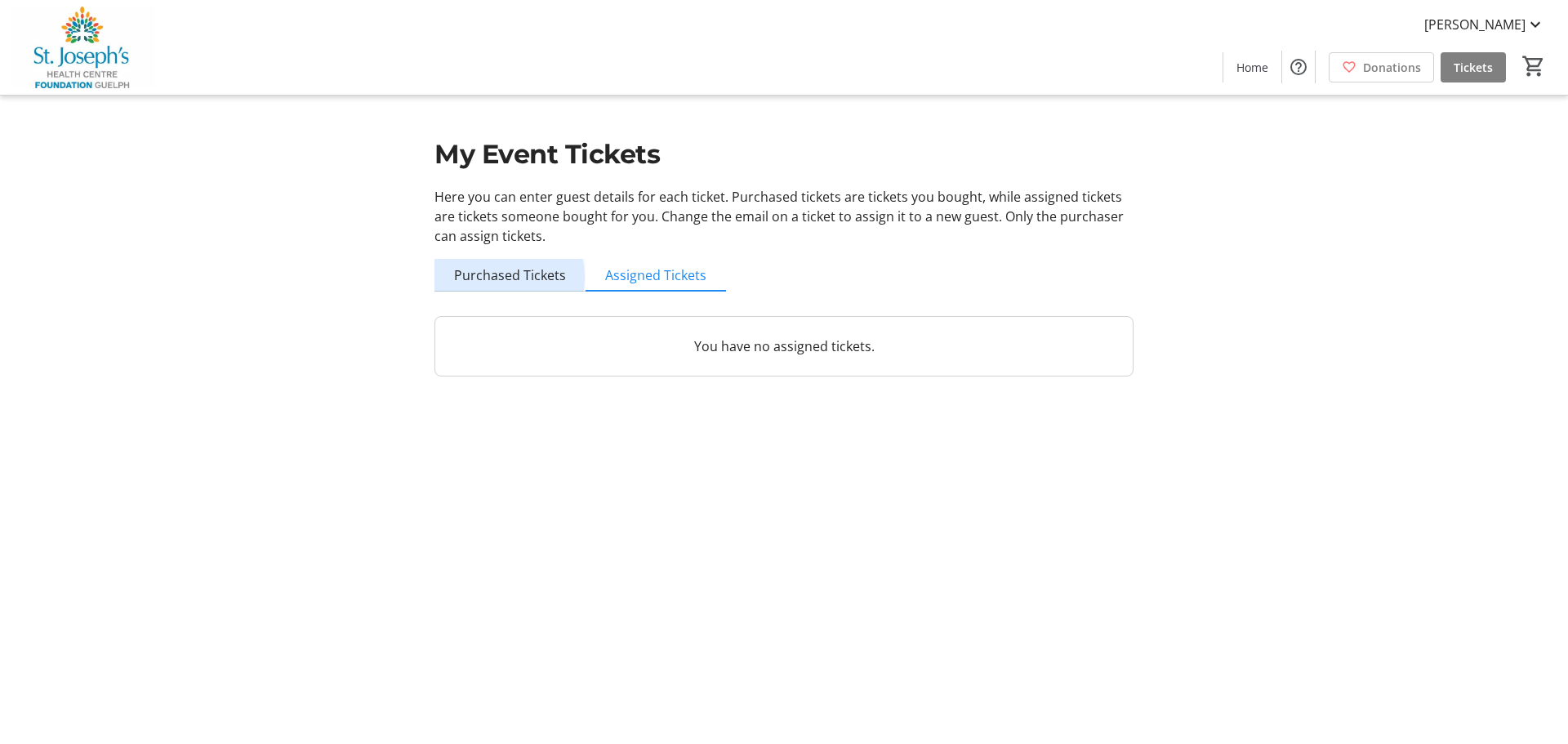
click at [493, 277] on span "Purchased Tickets" at bounding box center [509, 275] width 112 height 13
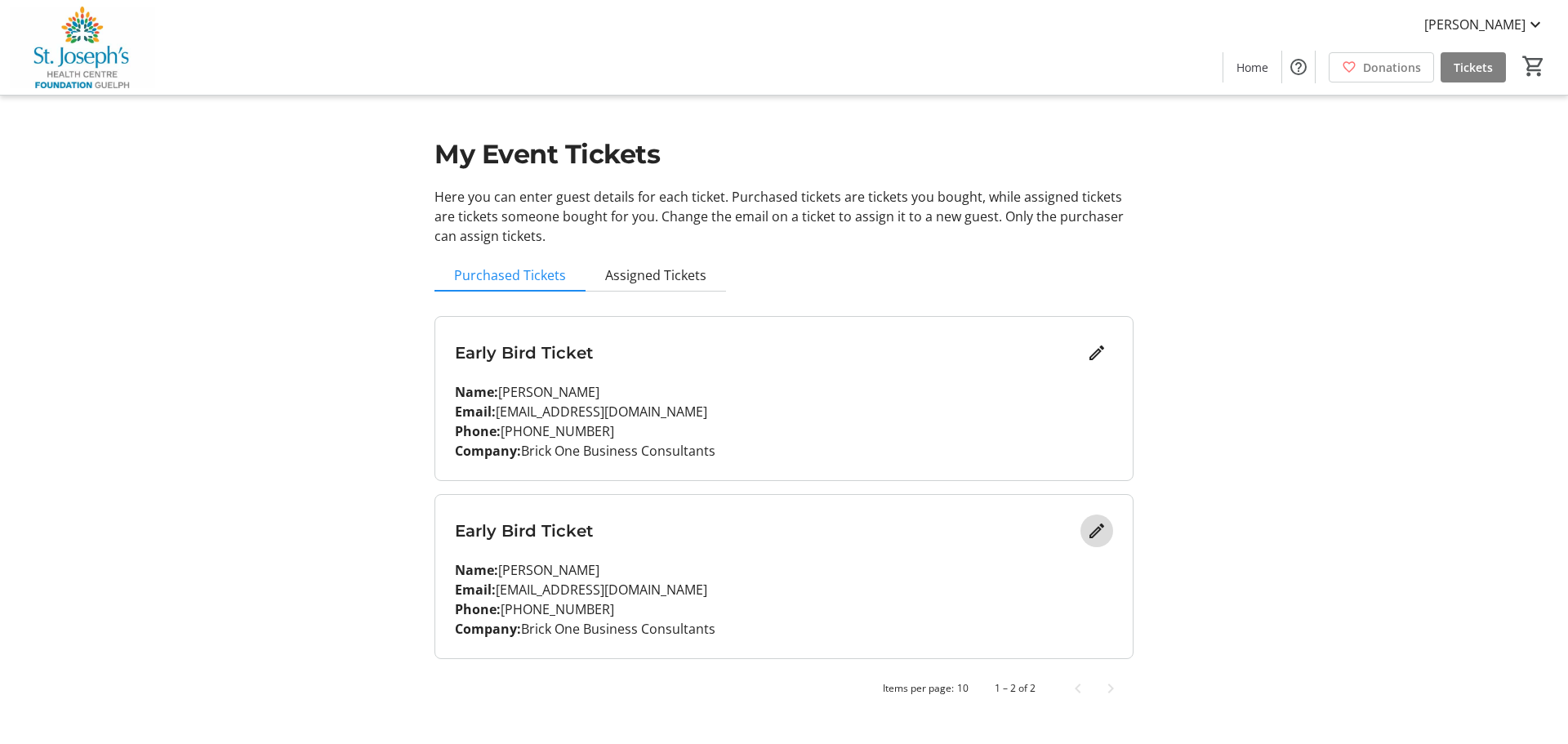
click at [1093, 536] on mat-icon "Edit" at bounding box center [1097, 531] width 19 height 19
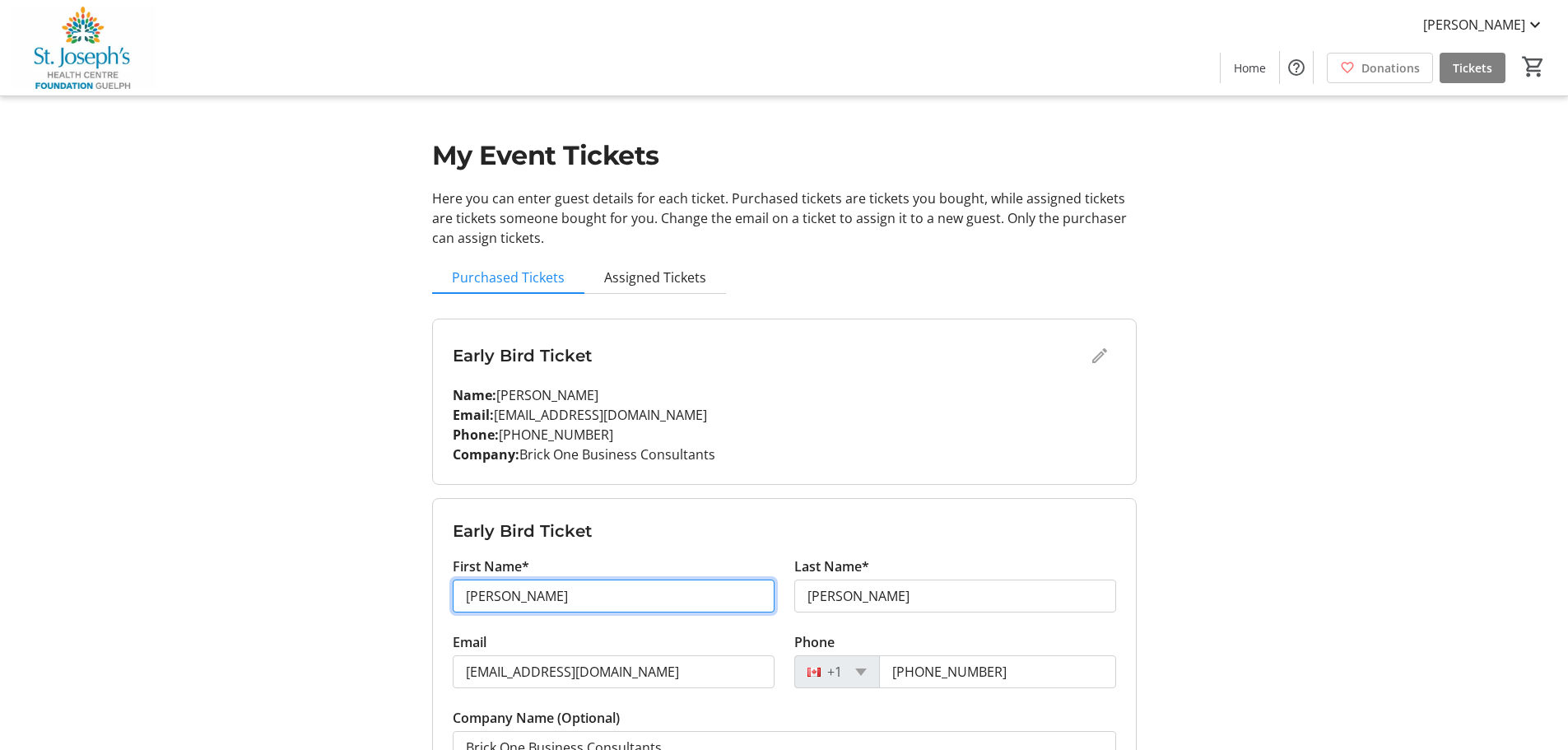
drag, startPoint x: 573, startPoint y: 596, endPoint x: 416, endPoint y: 598, distance: 157.0
click at [416, 598] on div "My Event Tickets Here you can enter guest details for each ticket. Purchased ti…" at bounding box center [785, 458] width 1087 height 916
type input "[PERSON_NAME]"
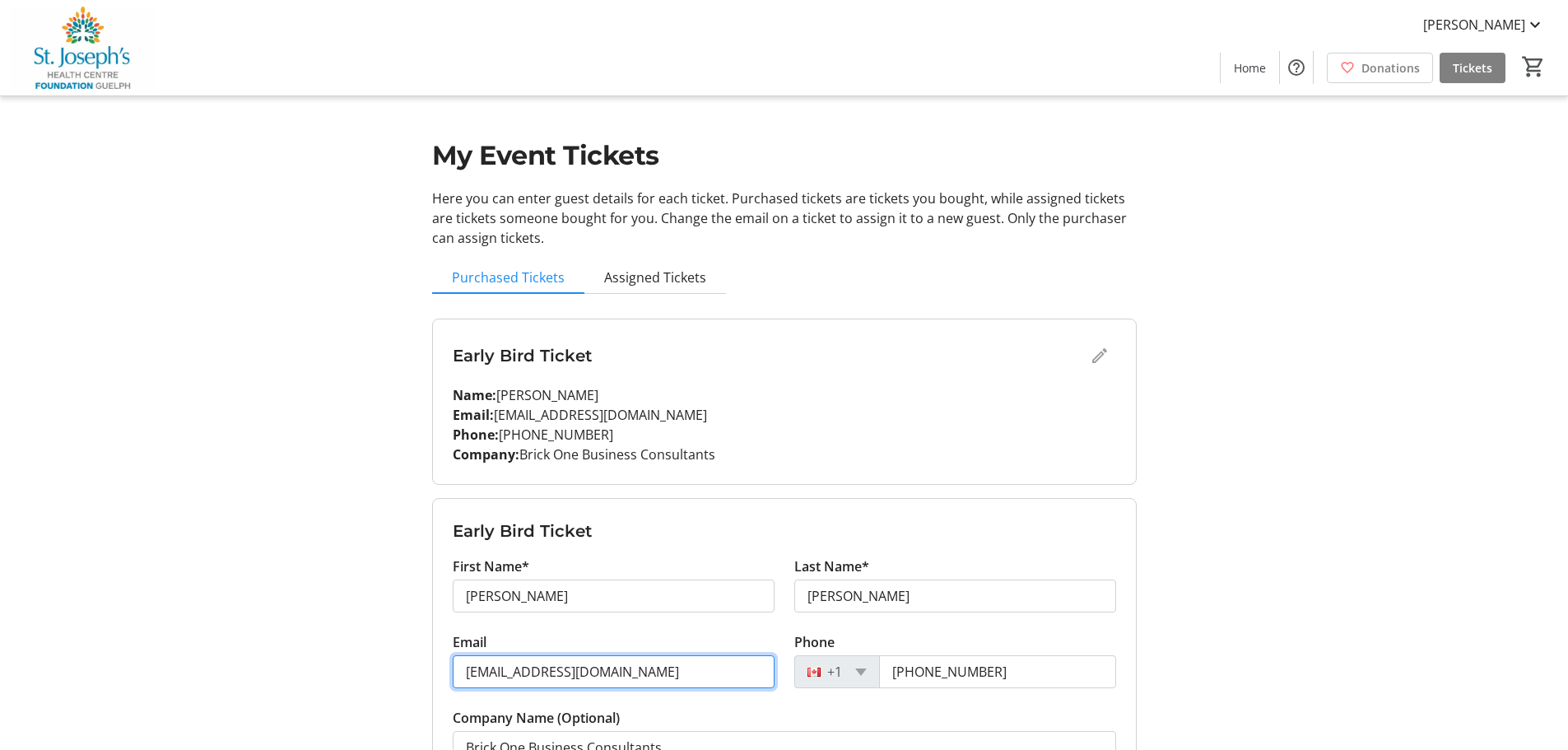
click at [650, 676] on input "[EMAIL_ADDRESS][DOMAIN_NAME]" at bounding box center [613, 672] width 322 height 33
click at [566, 675] on input "[EMAIL_ADDRESS][DOMAIN_NAME]" at bounding box center [613, 672] width 322 height 33
paste input "[EMAIL_ADDRESS][DOMAIN_NAME]"
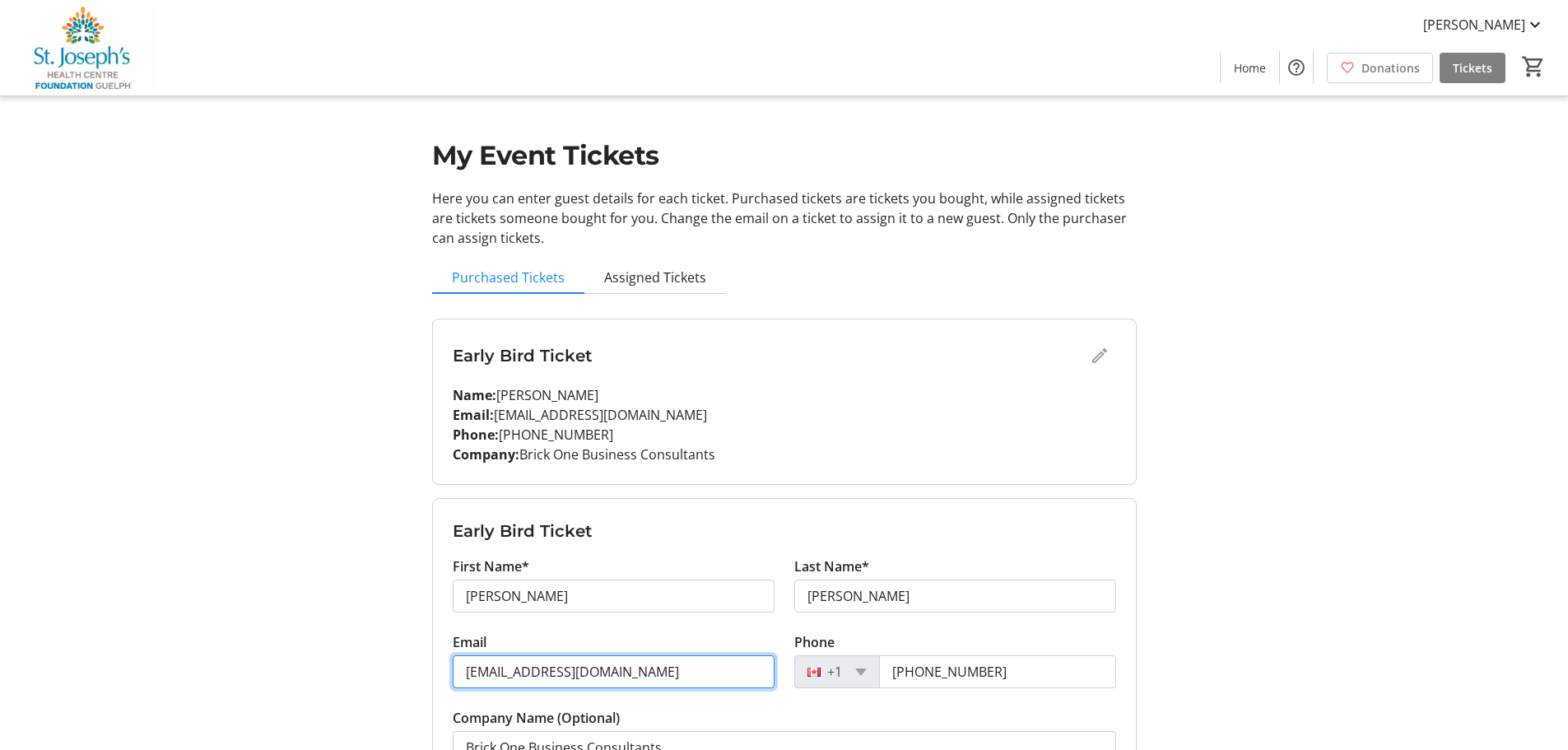
type input "[EMAIL_ADDRESS][DOMAIN_NAME]"
click at [1221, 619] on div "My Event Tickets Here you can enter guest details for each ticket. Purchased ti…" at bounding box center [785, 458] width 1087 height 916
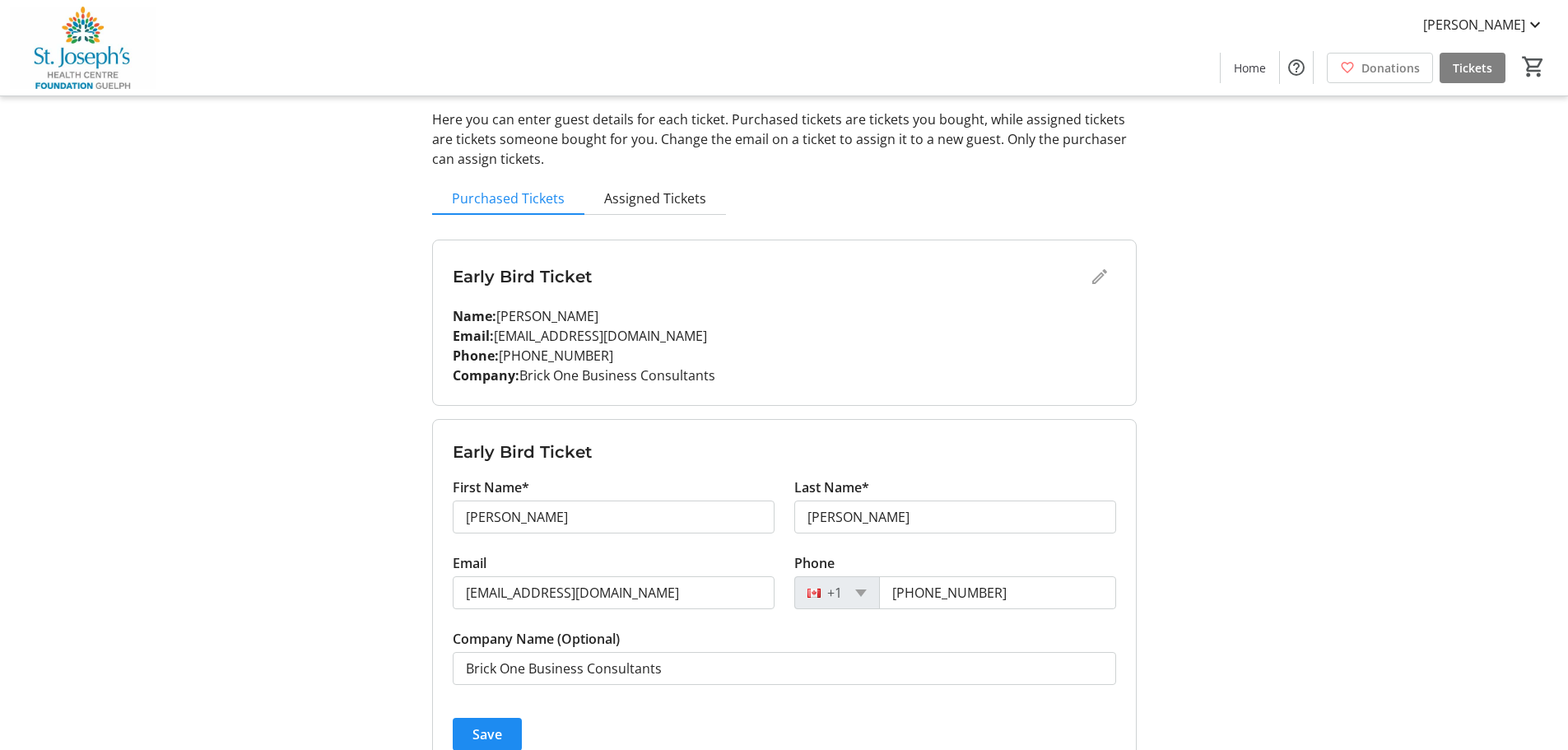
scroll to position [164, 0]
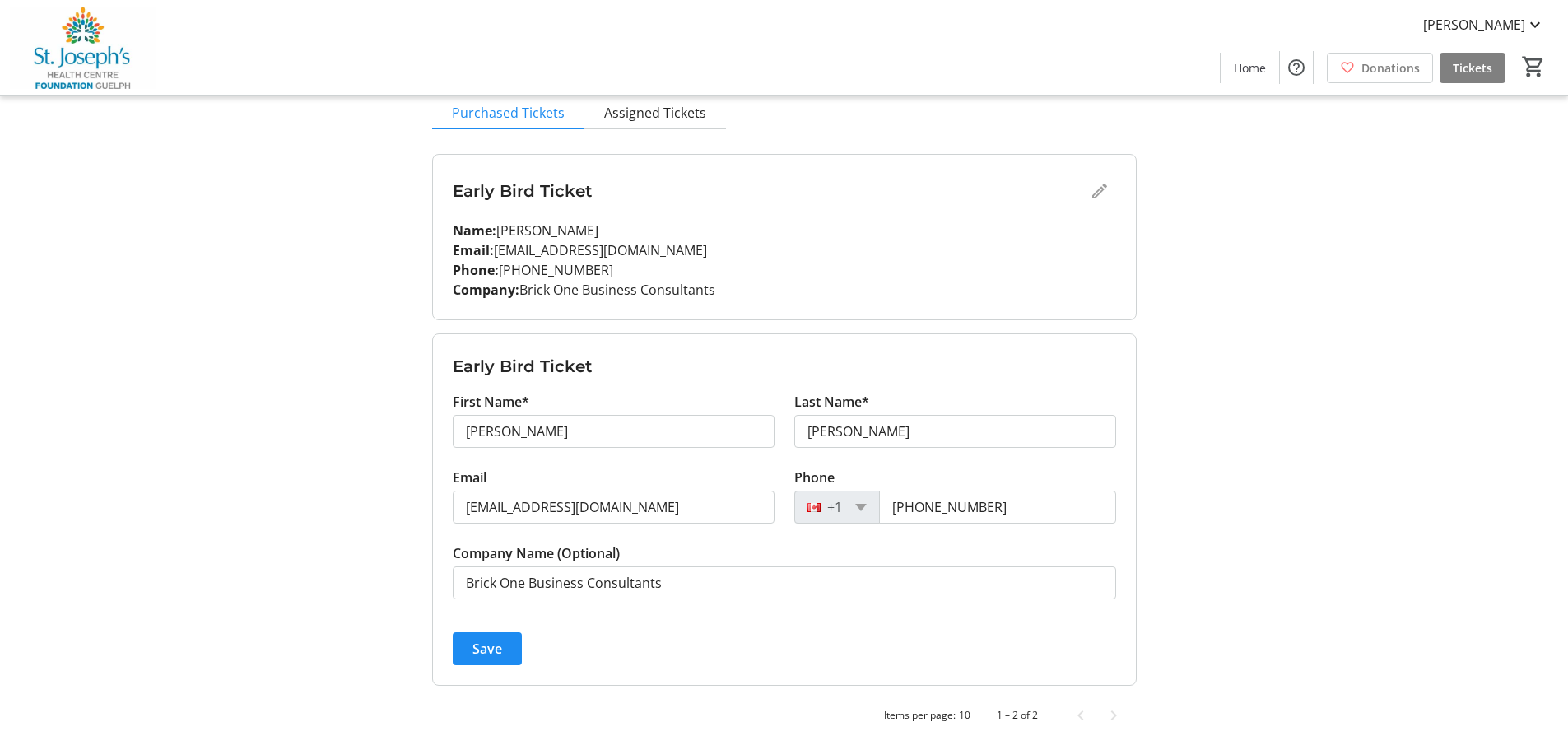
click at [488, 647] on span "Save" at bounding box center [487, 649] width 29 height 20
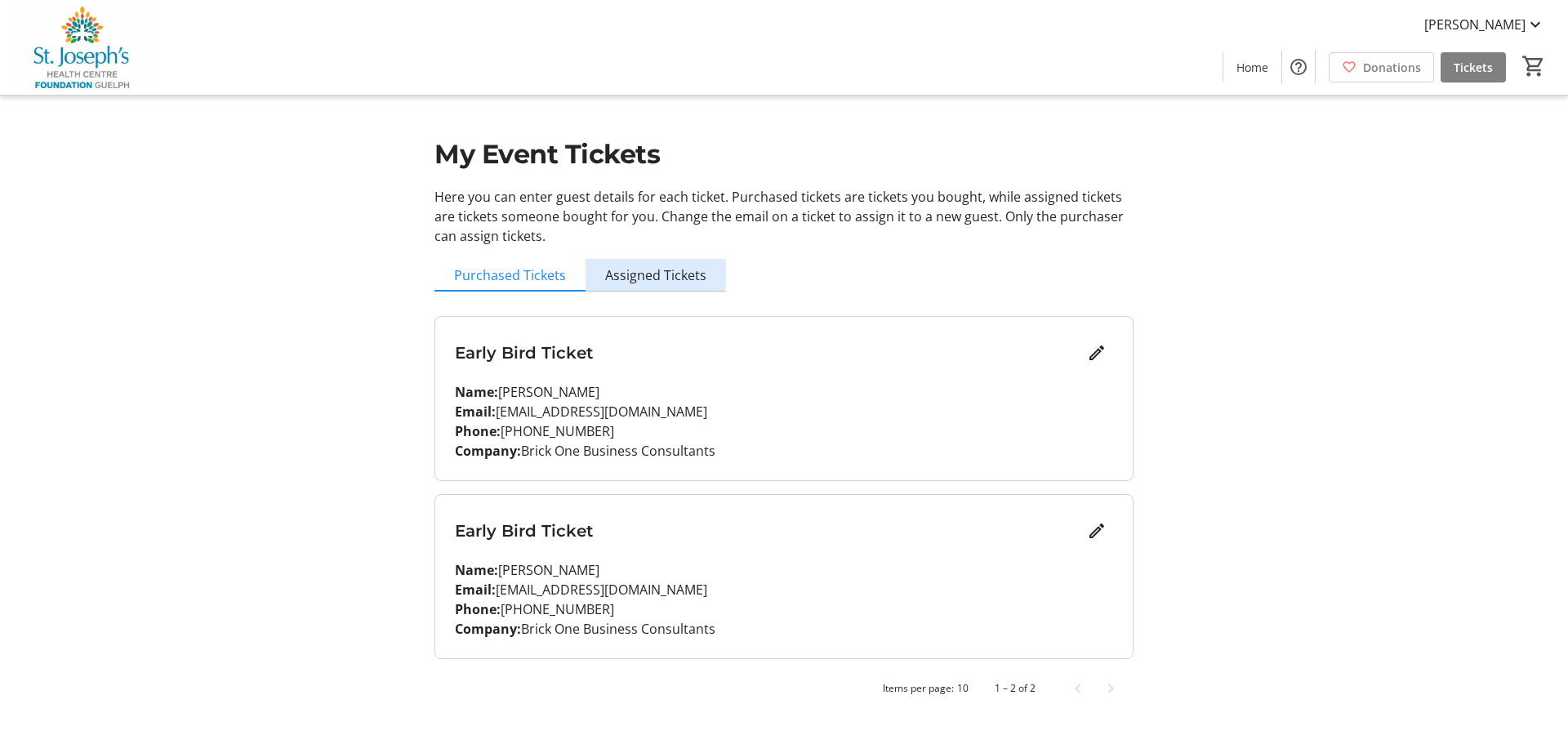
click at [650, 273] on span "Assigned Tickets" at bounding box center [656, 275] width 101 height 13
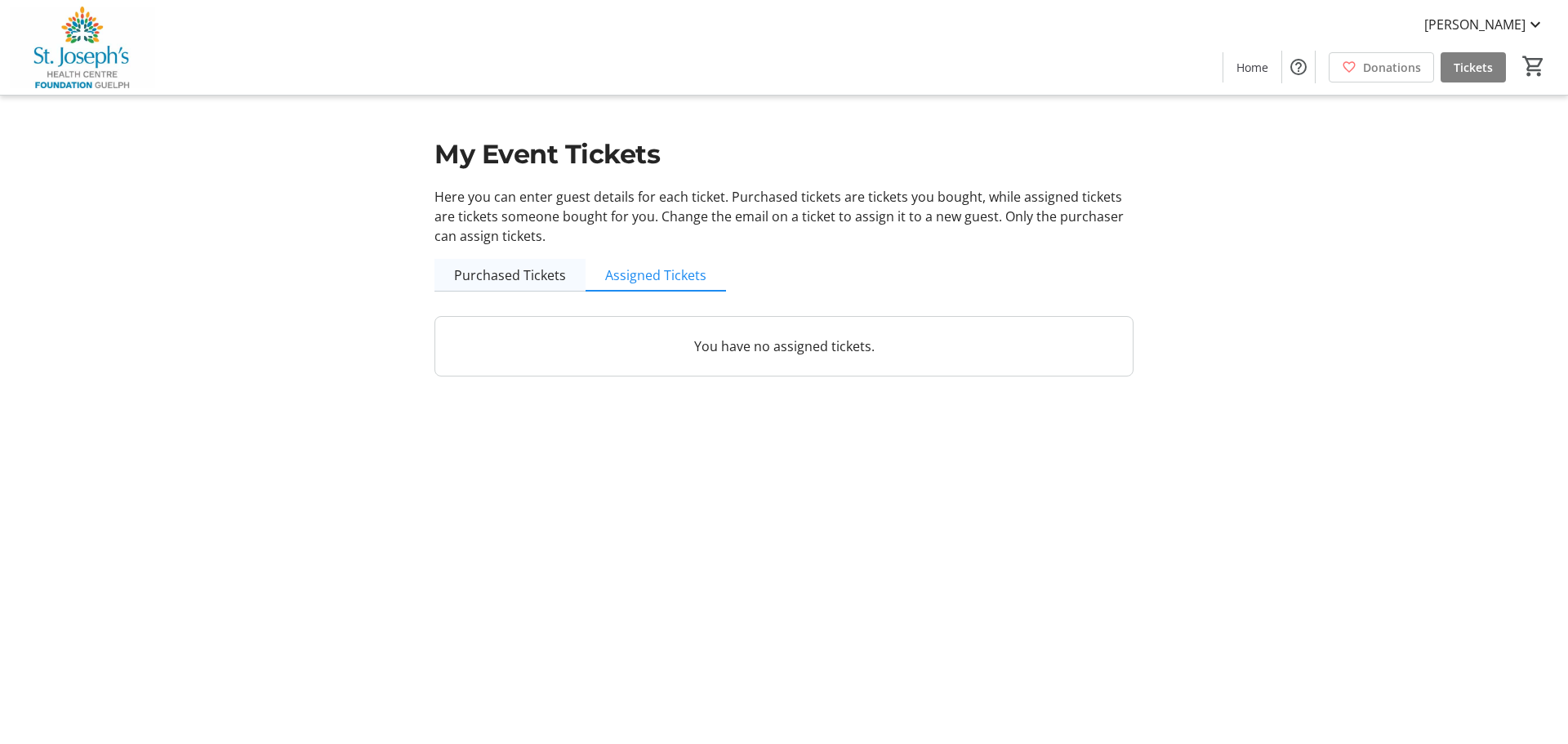
click at [527, 270] on span "Purchased Tickets" at bounding box center [509, 275] width 112 height 13
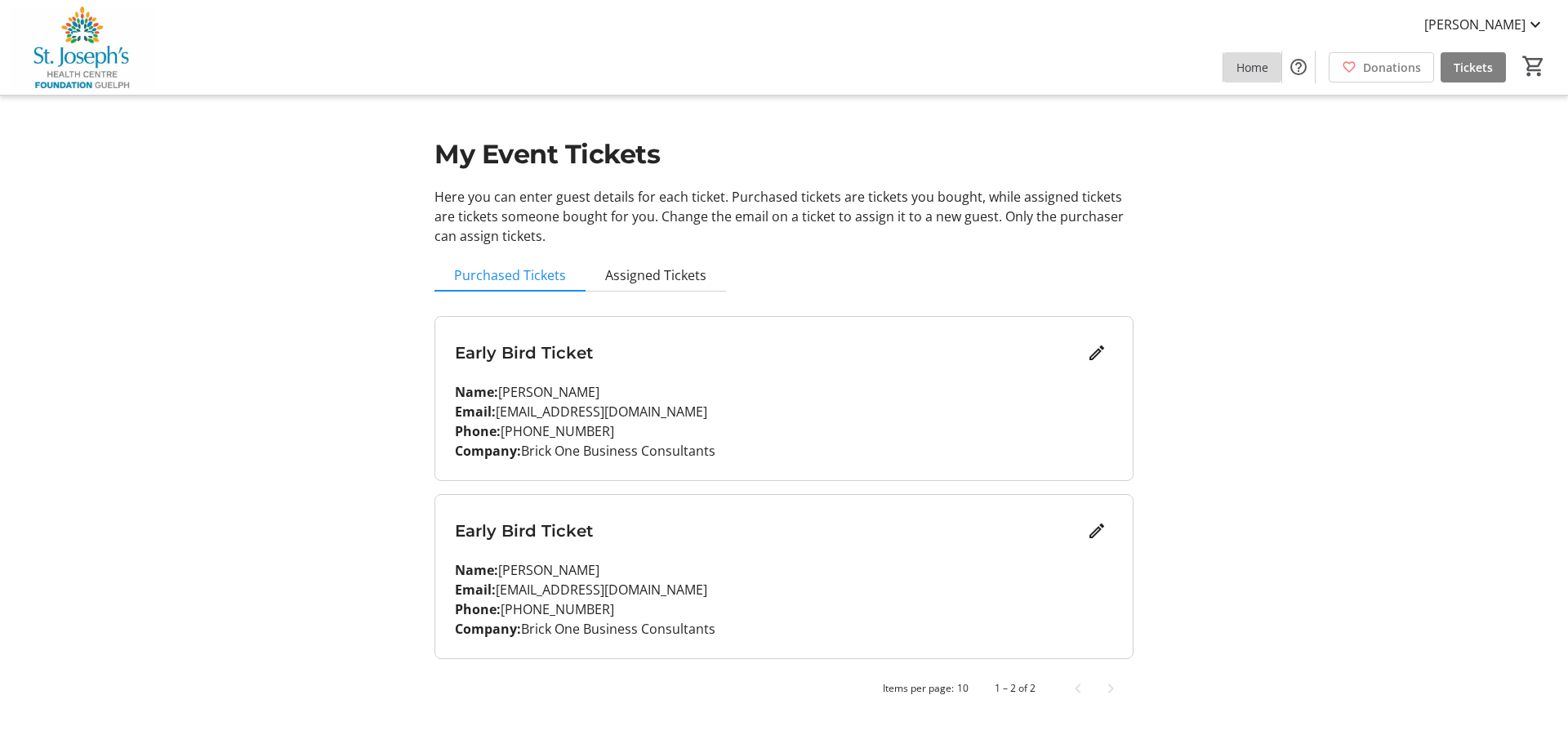
click at [1229, 75] on span at bounding box center [1253, 67] width 58 height 39
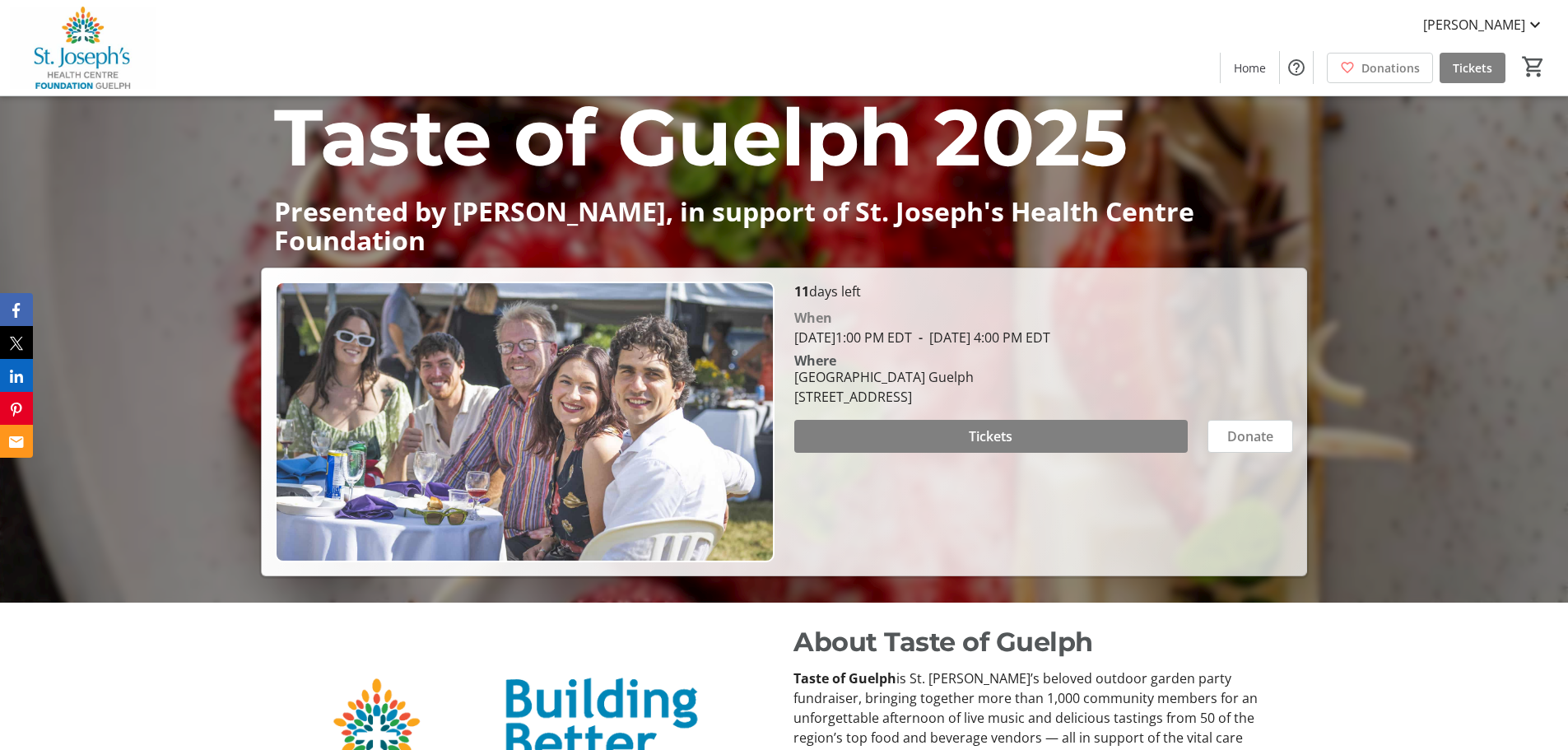
scroll to position [128, 0]
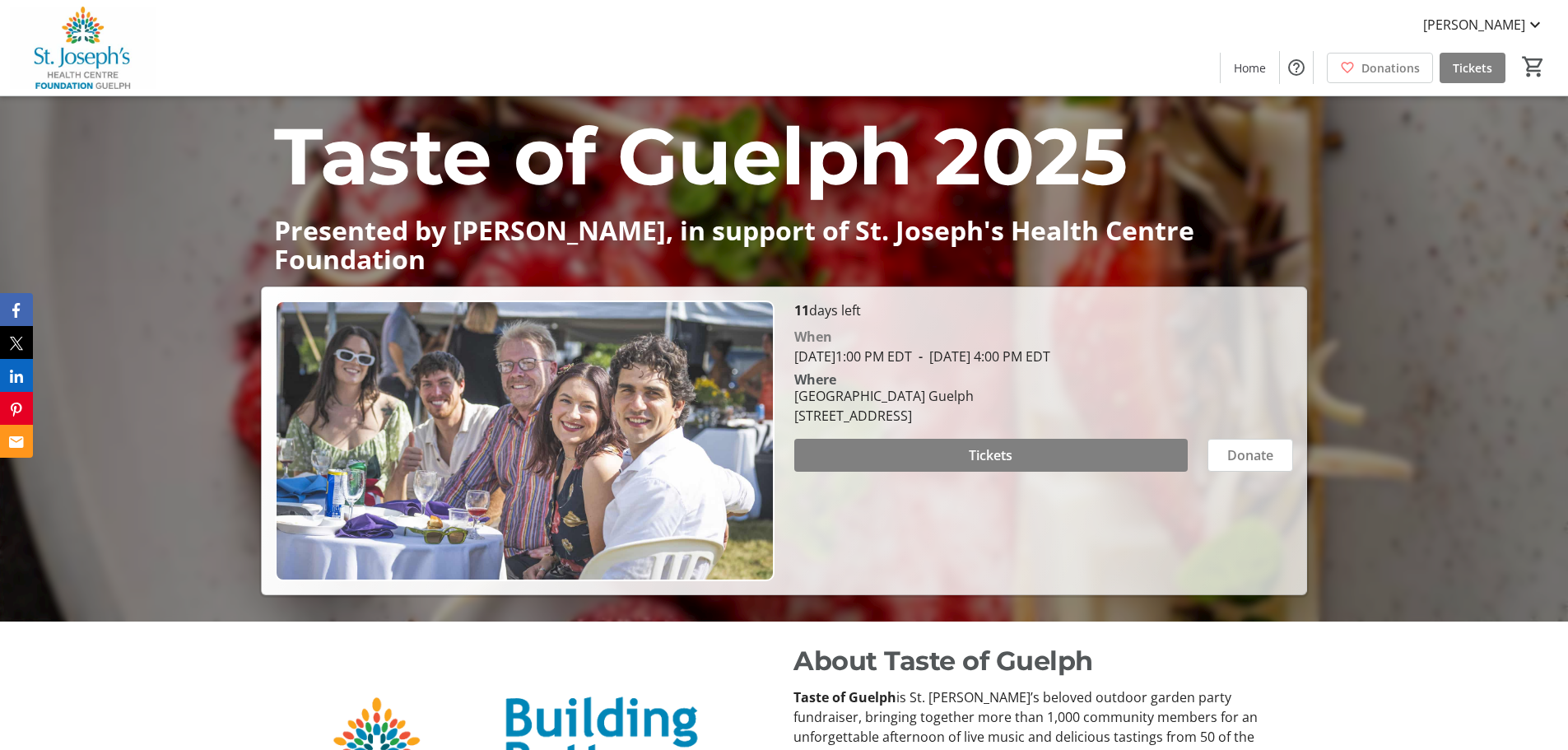
click at [629, 352] on img at bounding box center [524, 440] width 499 height 281
click at [1241, 60] on span "Home" at bounding box center [1250, 68] width 32 height 18
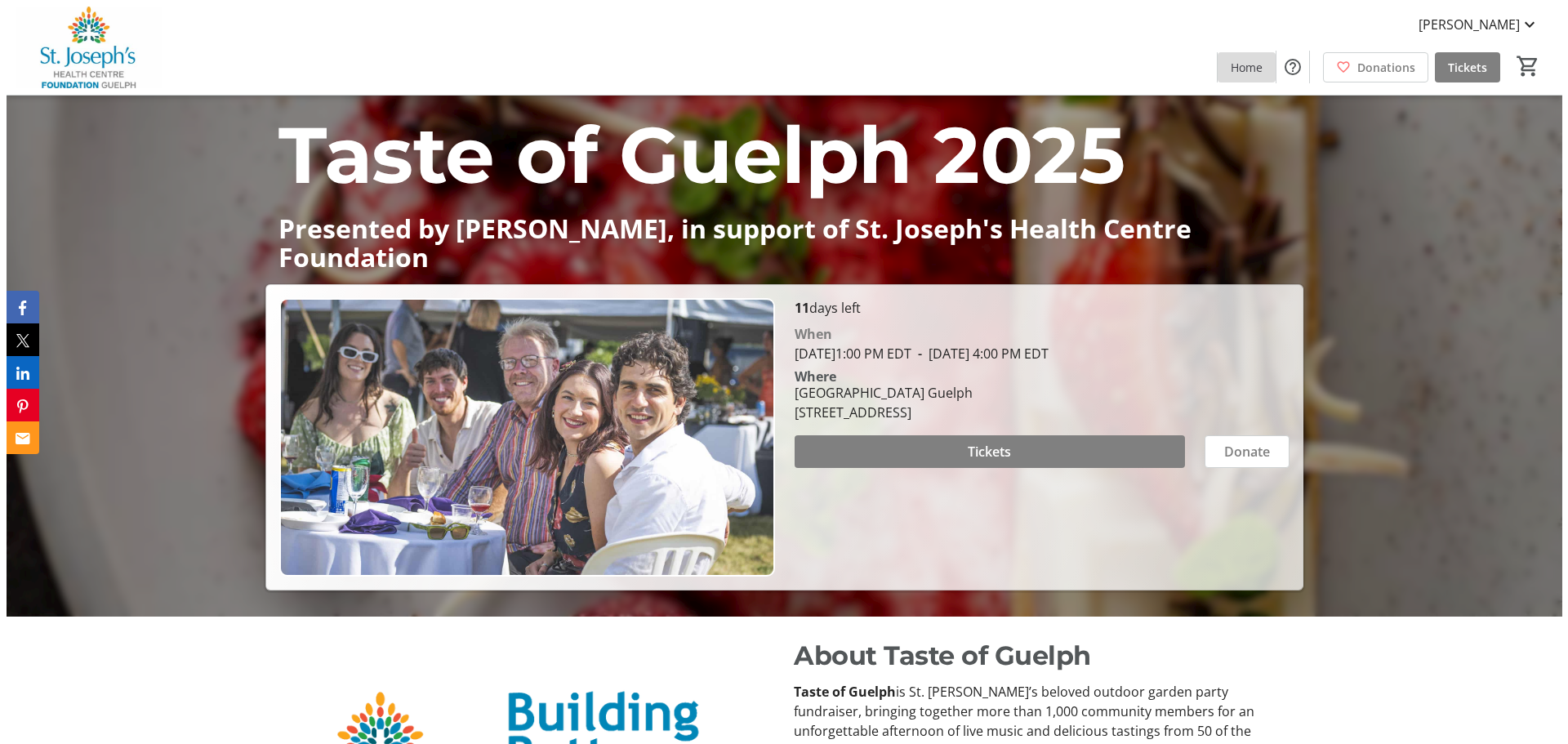
scroll to position [0, 0]
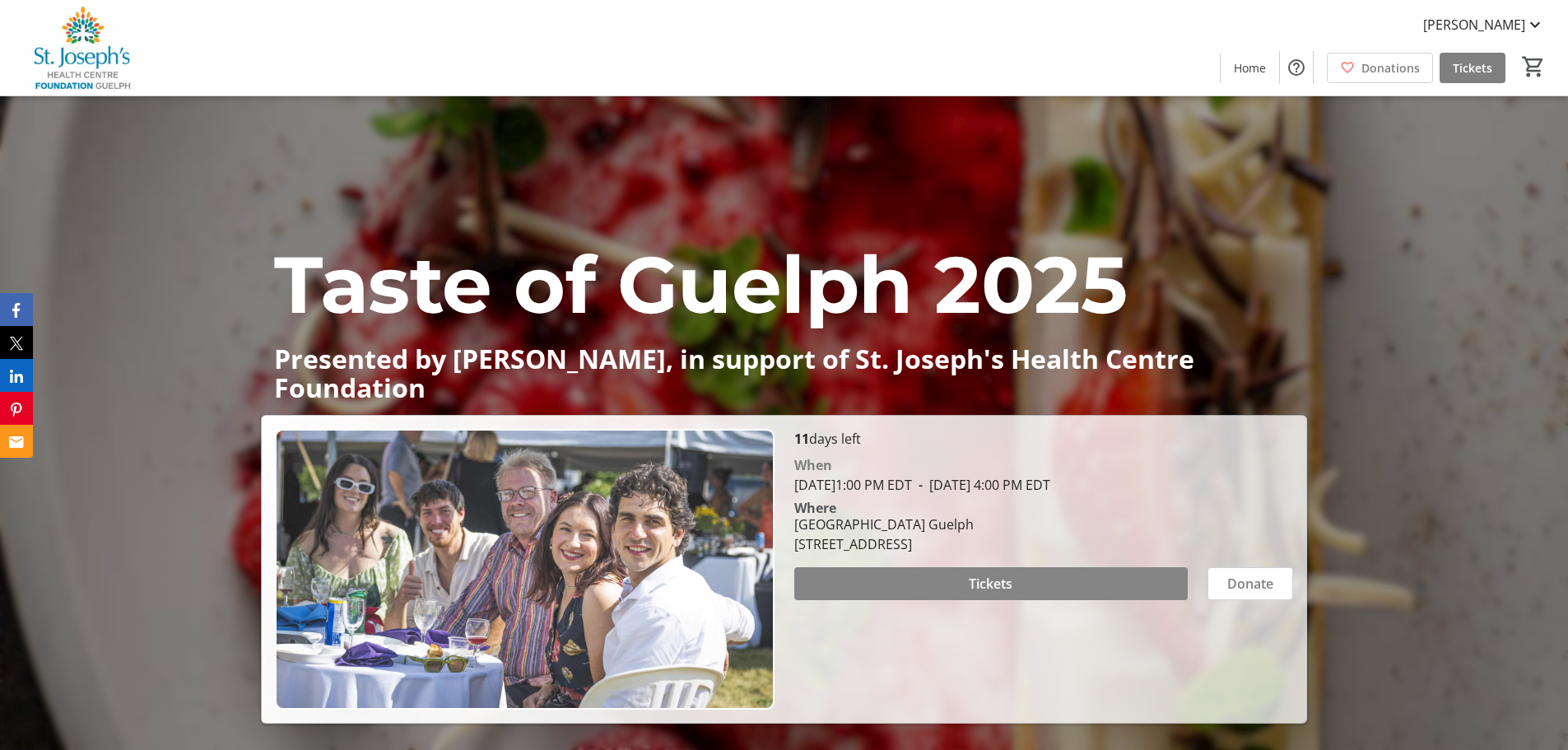
click at [973, 583] on span "Tickets" at bounding box center [990, 584] width 44 height 20
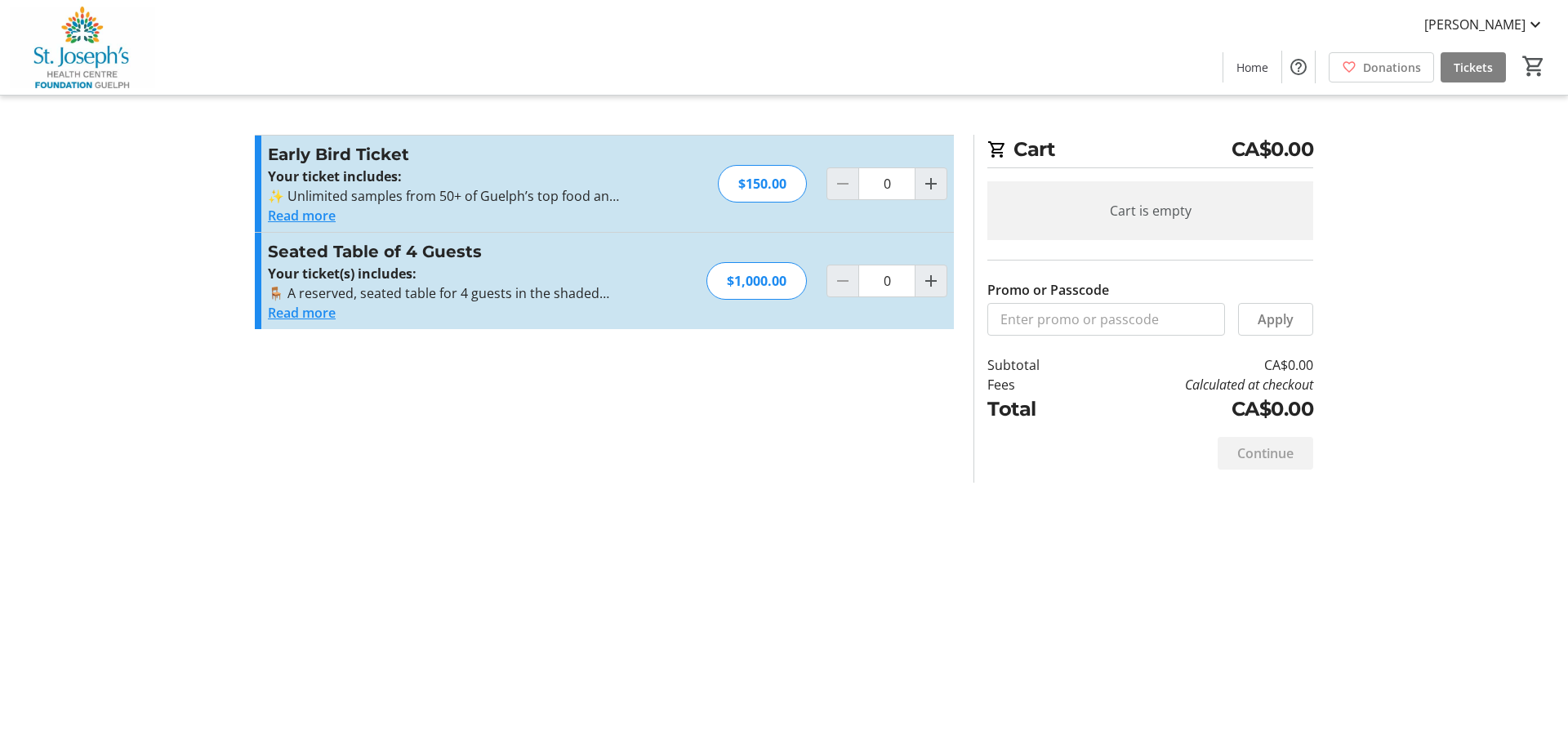
click at [319, 315] on button "Read more" at bounding box center [302, 312] width 68 height 19
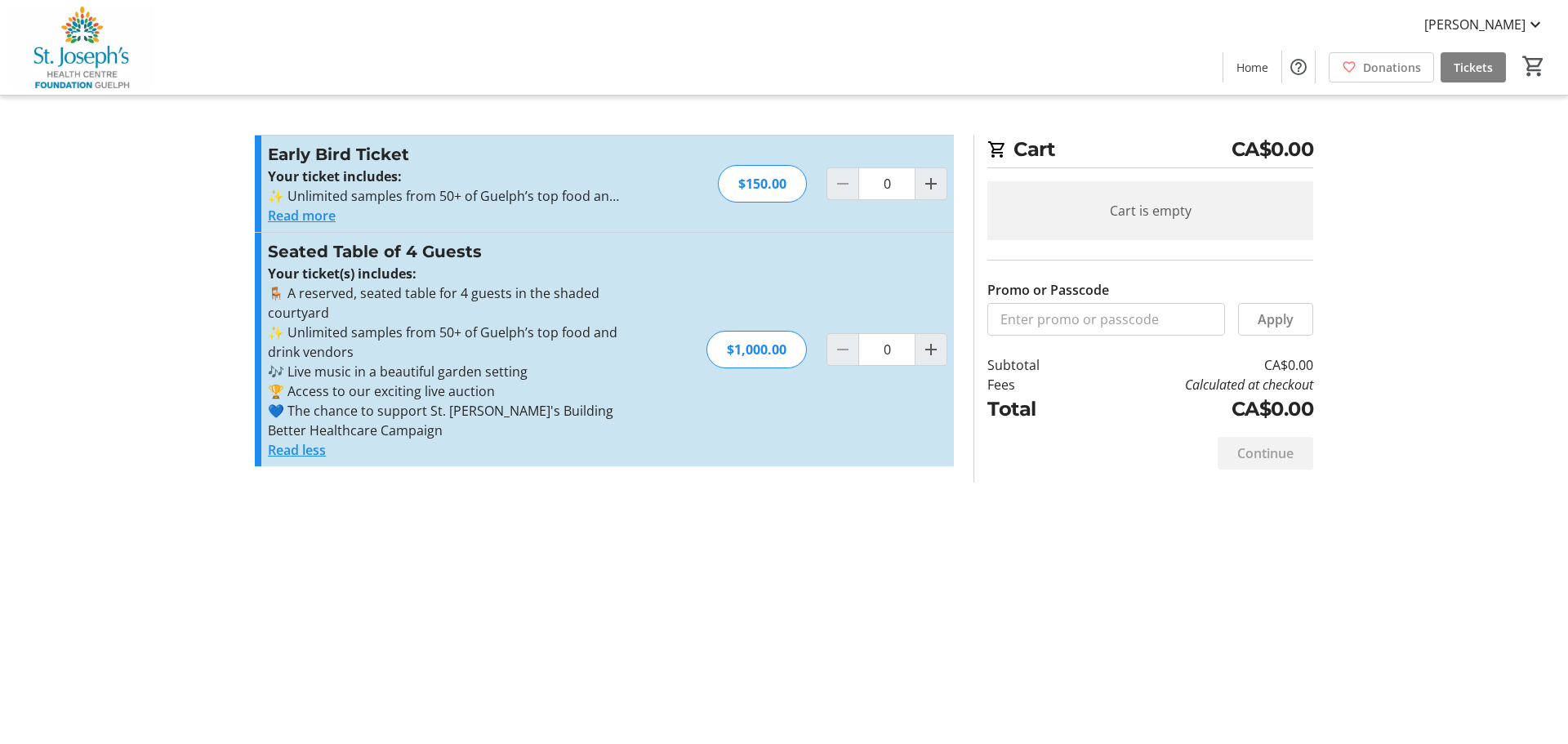
click at [292, 218] on button "Read more" at bounding box center [302, 215] width 68 height 19
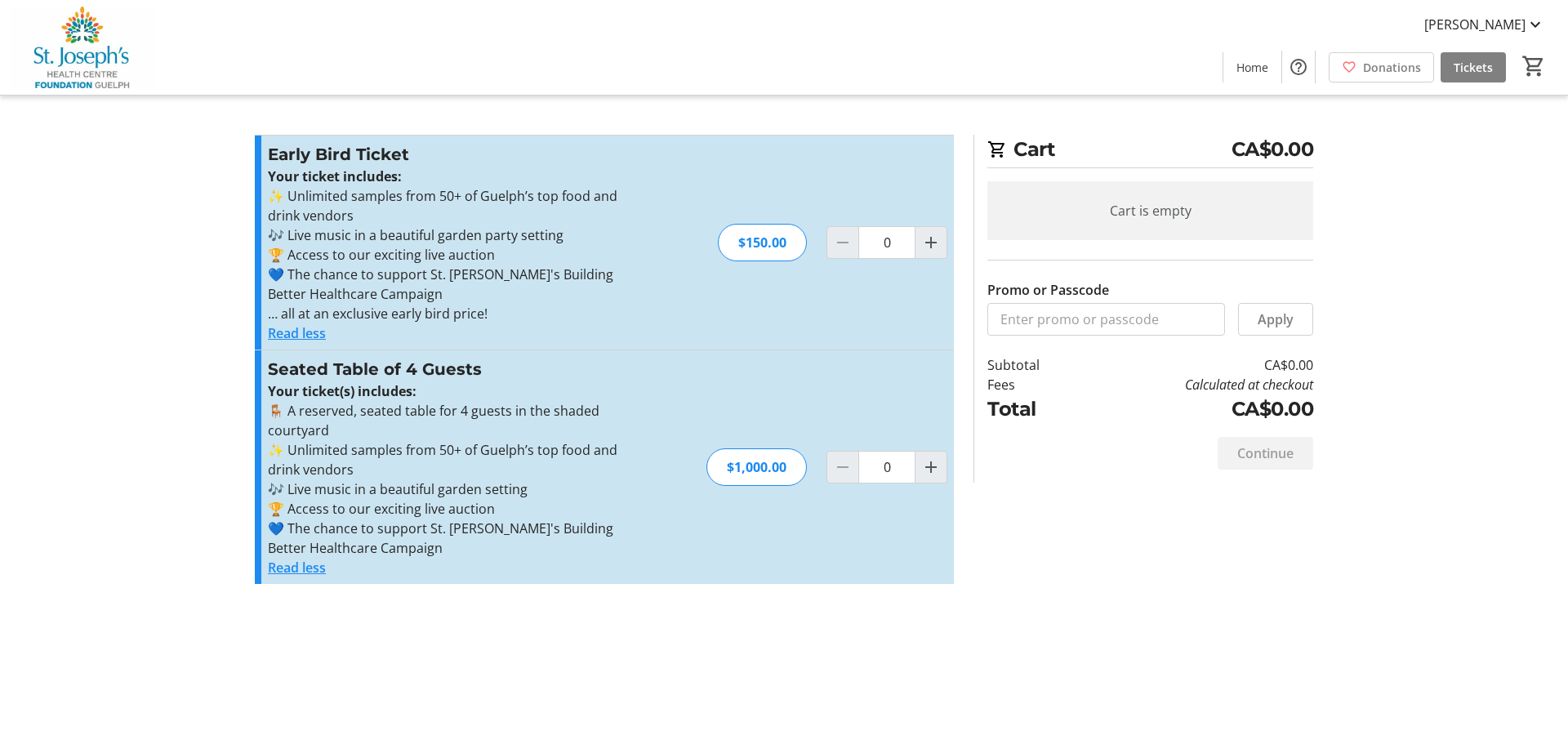
click at [308, 335] on button "Read less" at bounding box center [297, 334] width 58 height 19
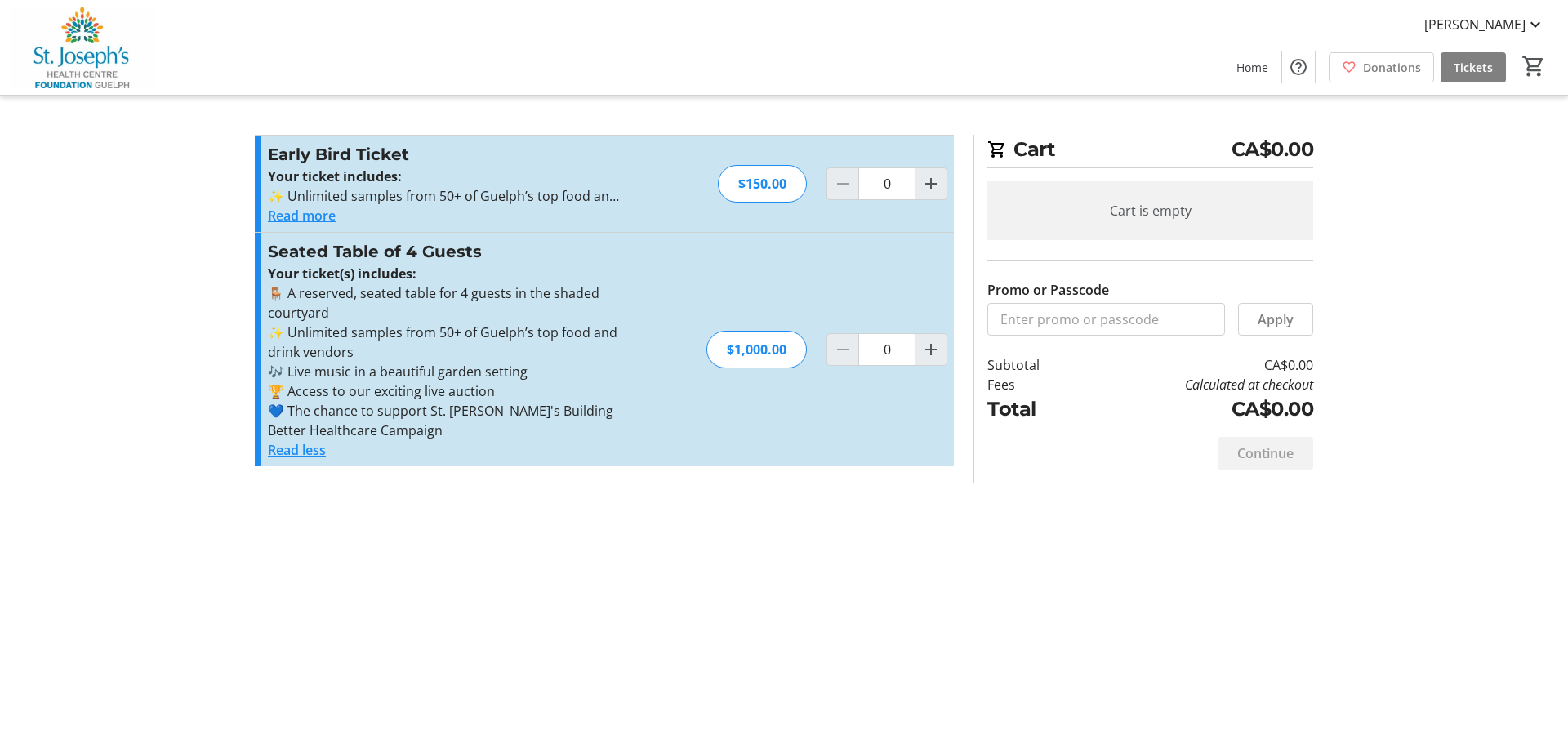
click at [309, 211] on button "Read more" at bounding box center [302, 215] width 68 height 19
